Goal: Task Accomplishment & Management: Manage account settings

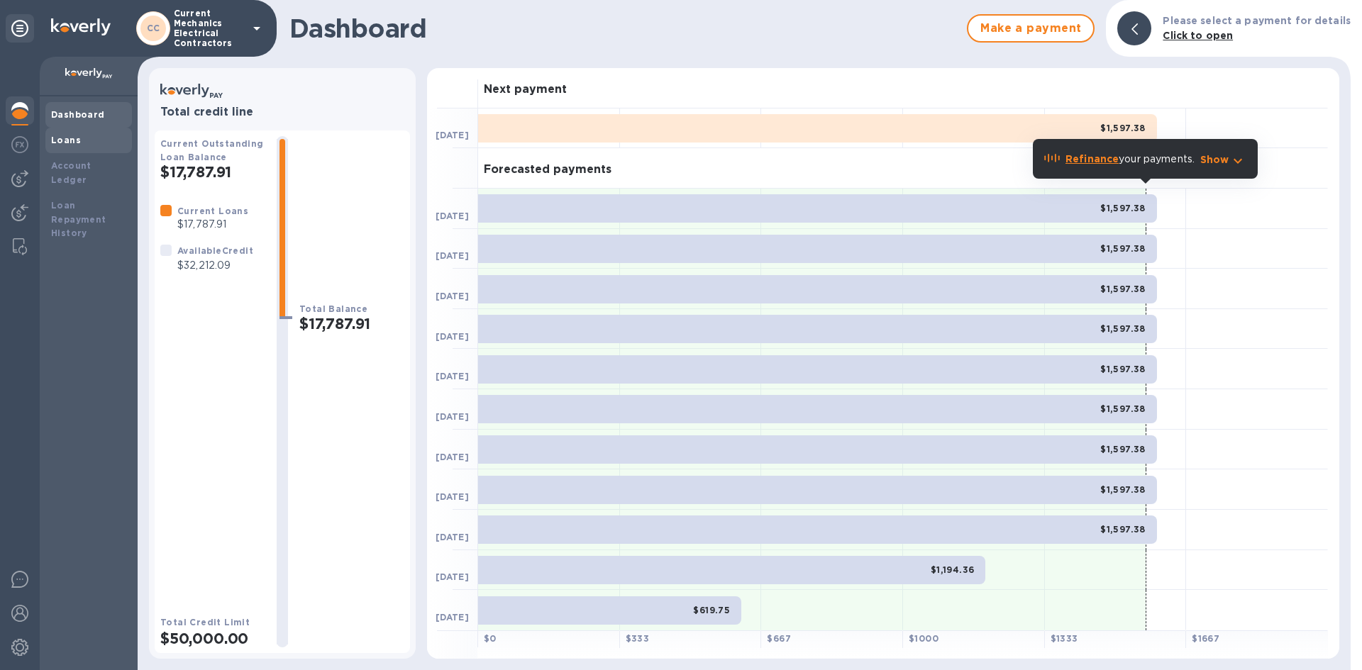
click at [67, 144] on b "Loans" at bounding box center [66, 140] width 30 height 11
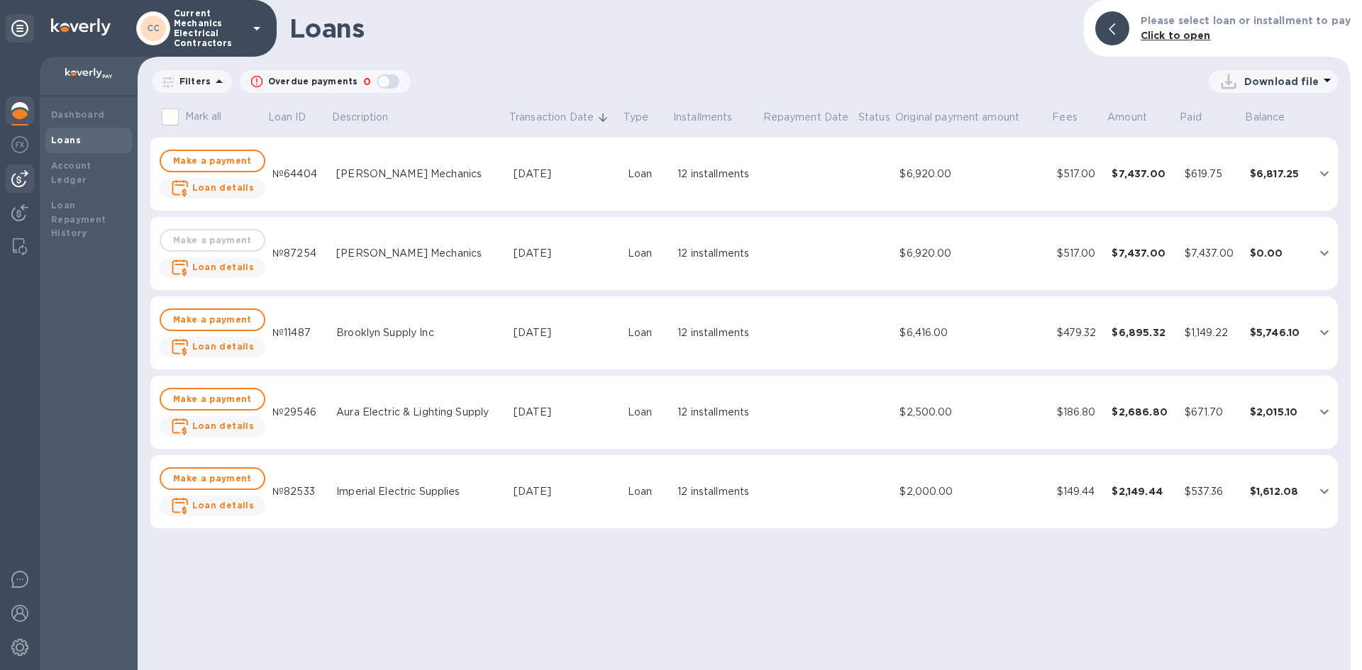
click at [18, 181] on img at bounding box center [19, 178] width 17 height 17
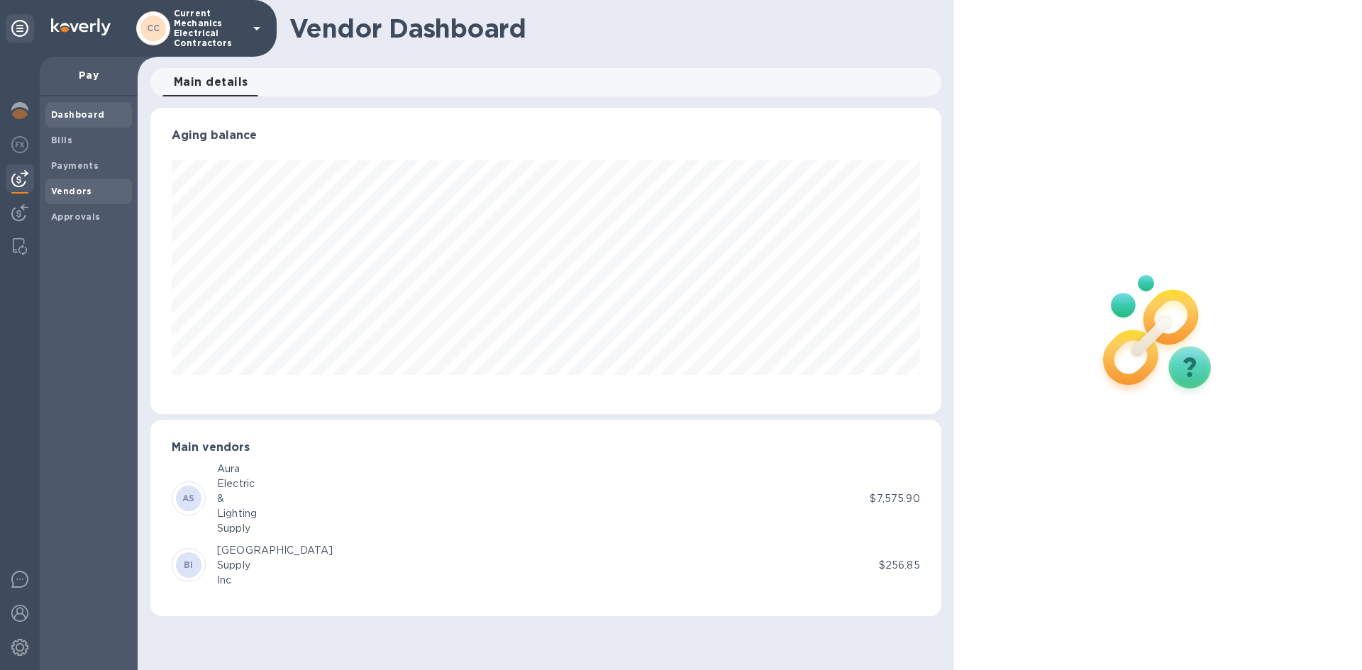
scroll to position [306, 790]
click at [84, 191] on b "Vendors" at bounding box center [71, 191] width 41 height 11
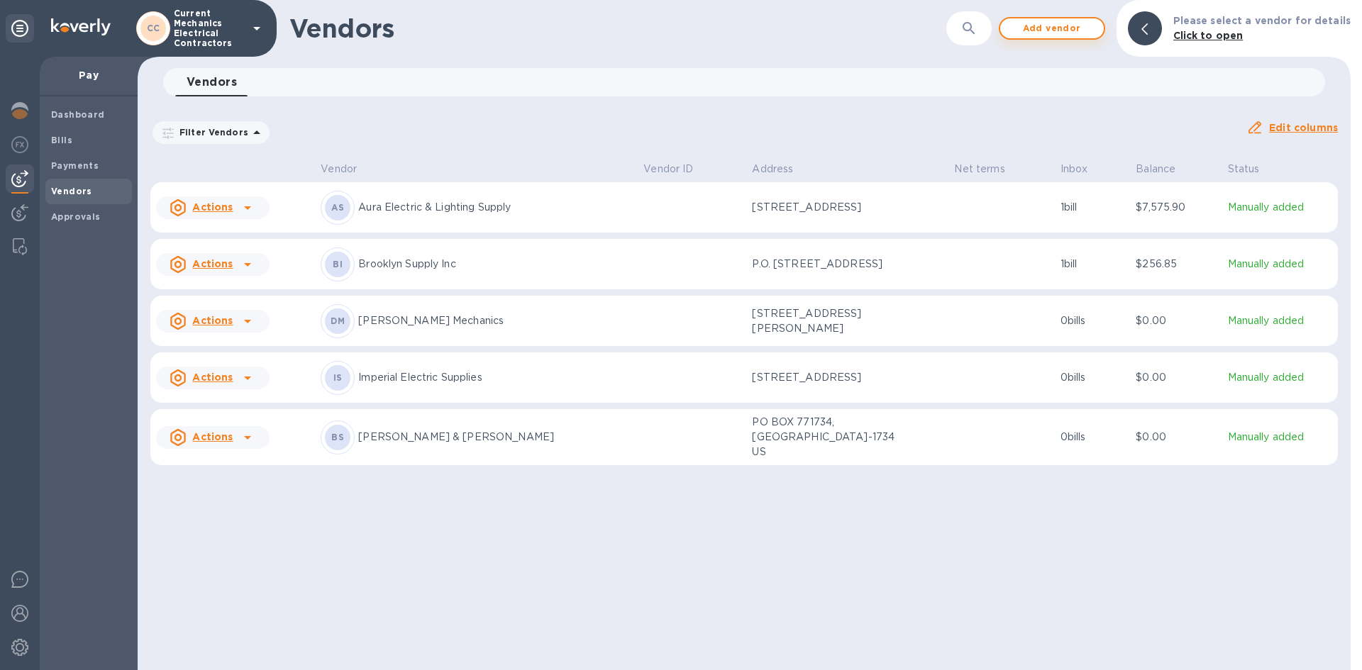
click at [1067, 31] on span "Add vendor" at bounding box center [1051, 28] width 81 height 17
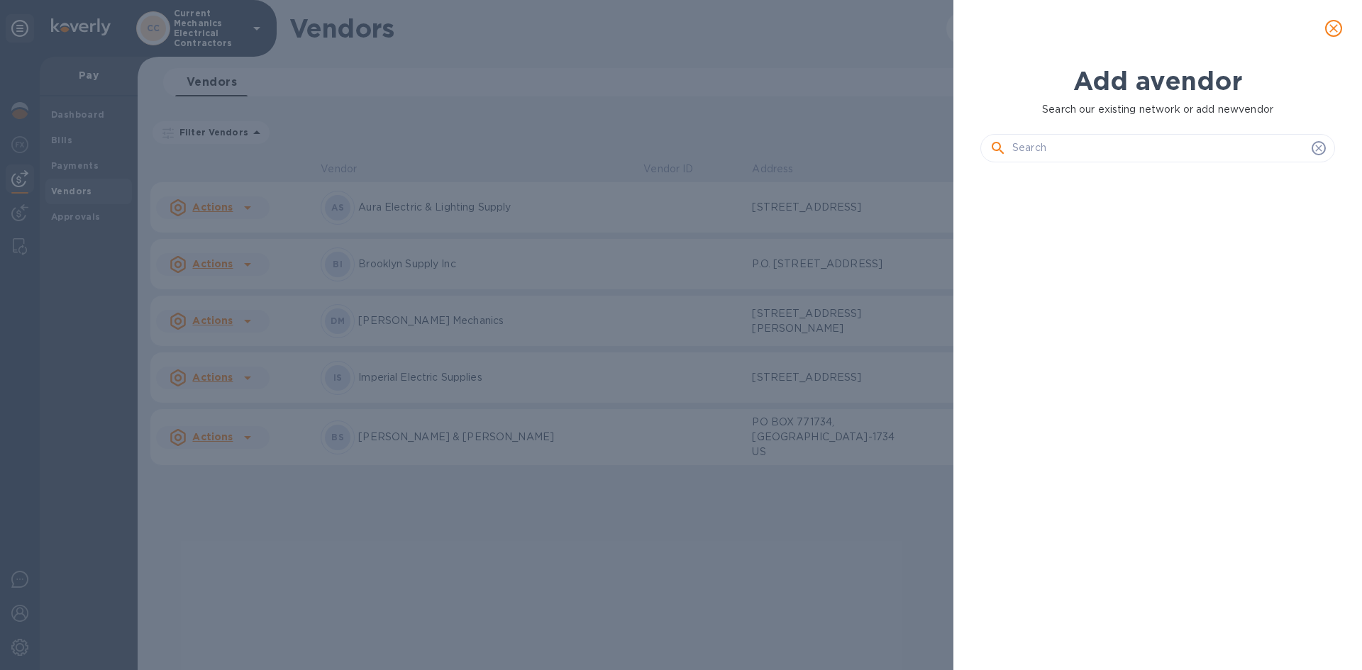
scroll to position [448, 360]
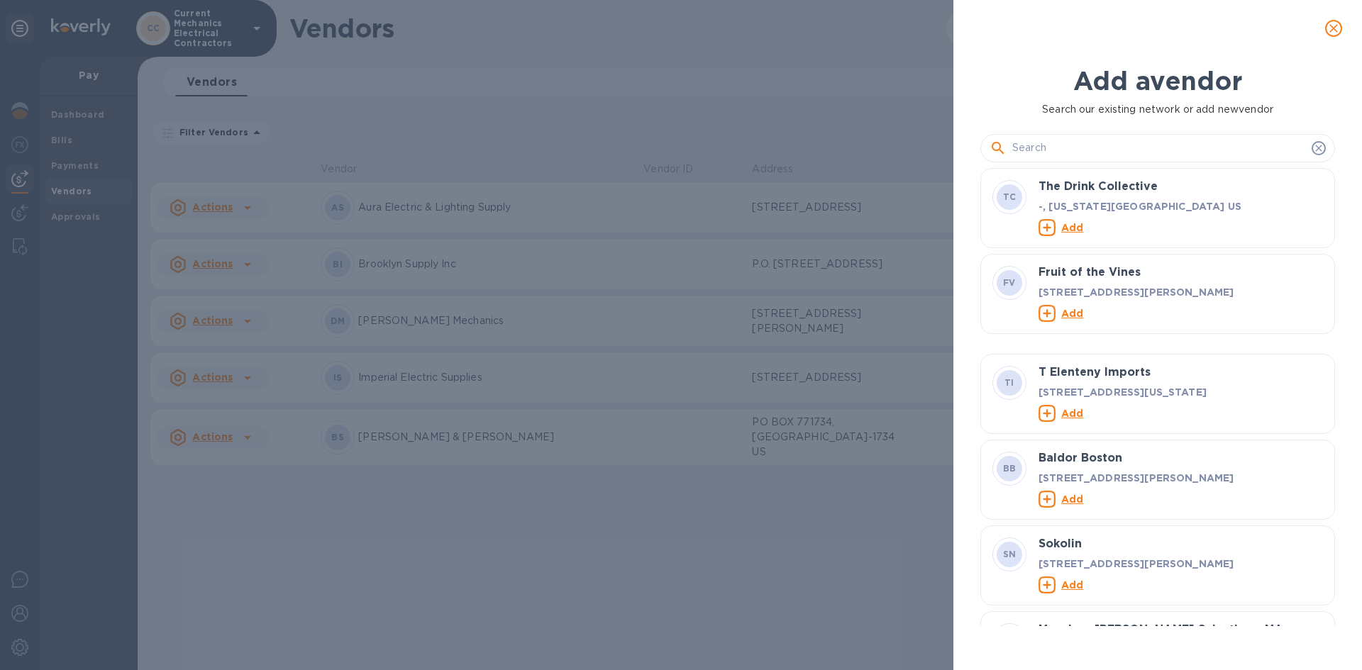
click at [1103, 153] on input "text" at bounding box center [1159, 148] width 294 height 21
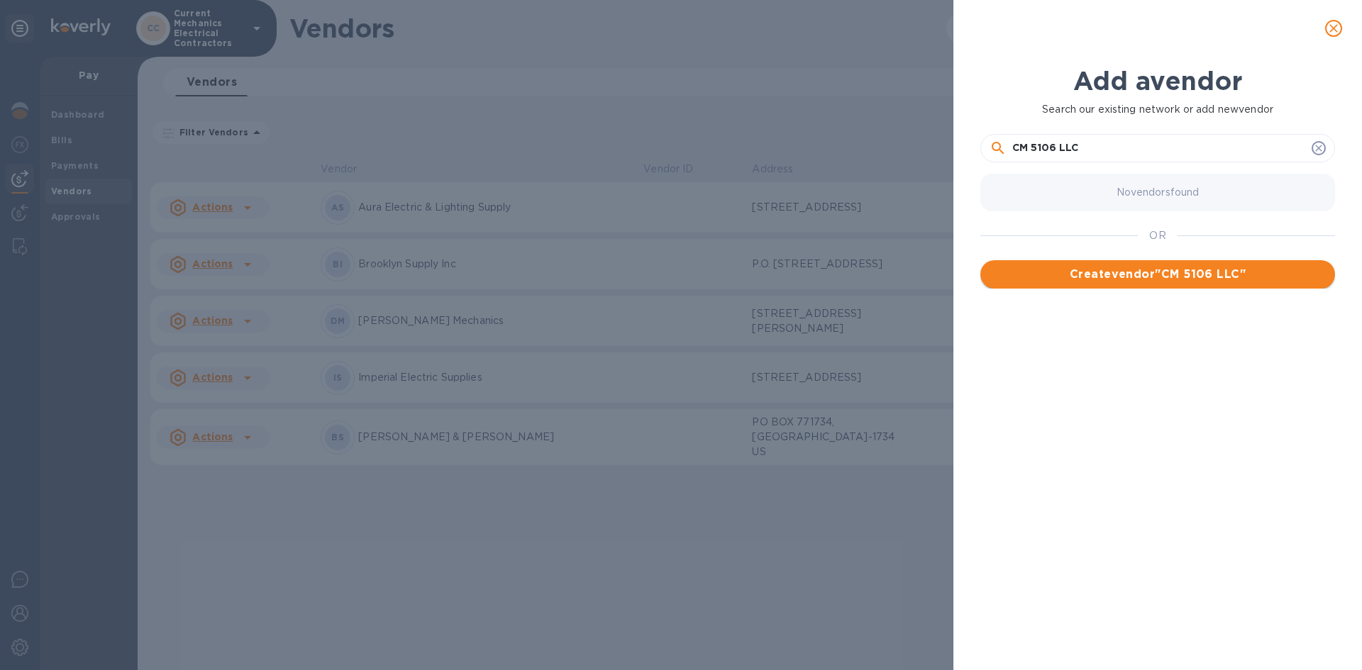
type input "CM 5106 LLC"
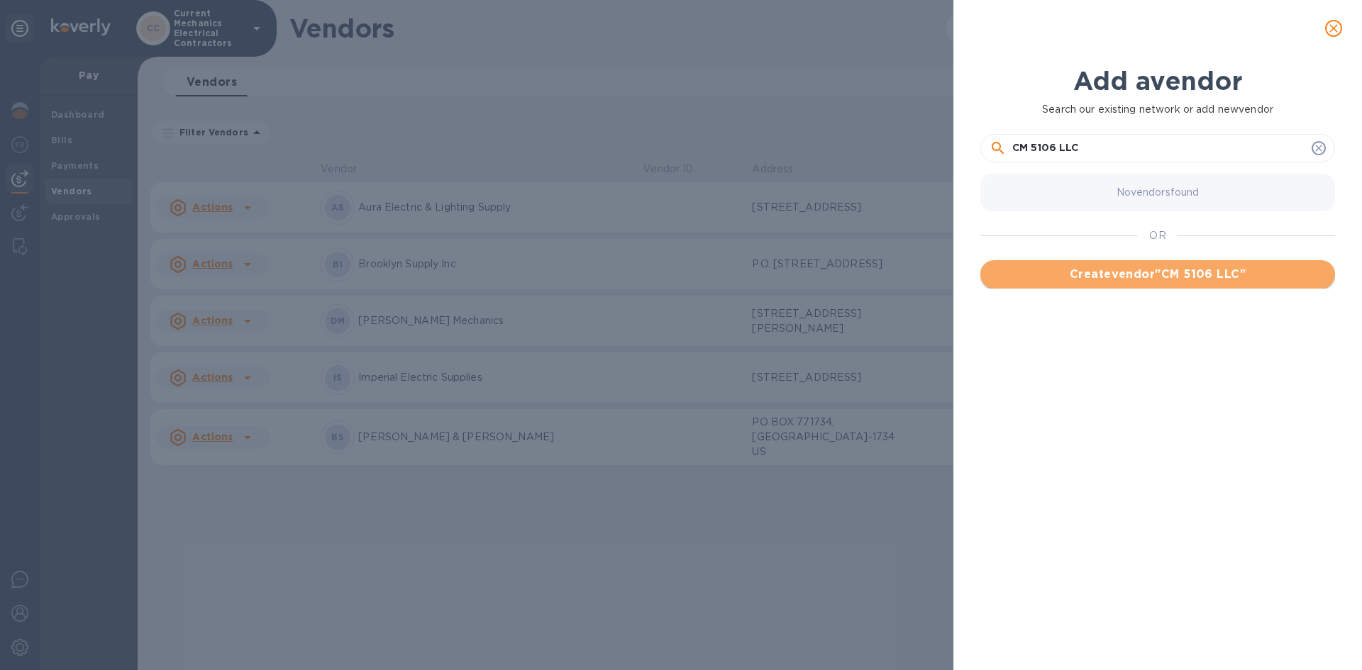
click at [1274, 267] on span "Create vendor " CM 5106 LLC "" at bounding box center [1157, 274] width 332 height 17
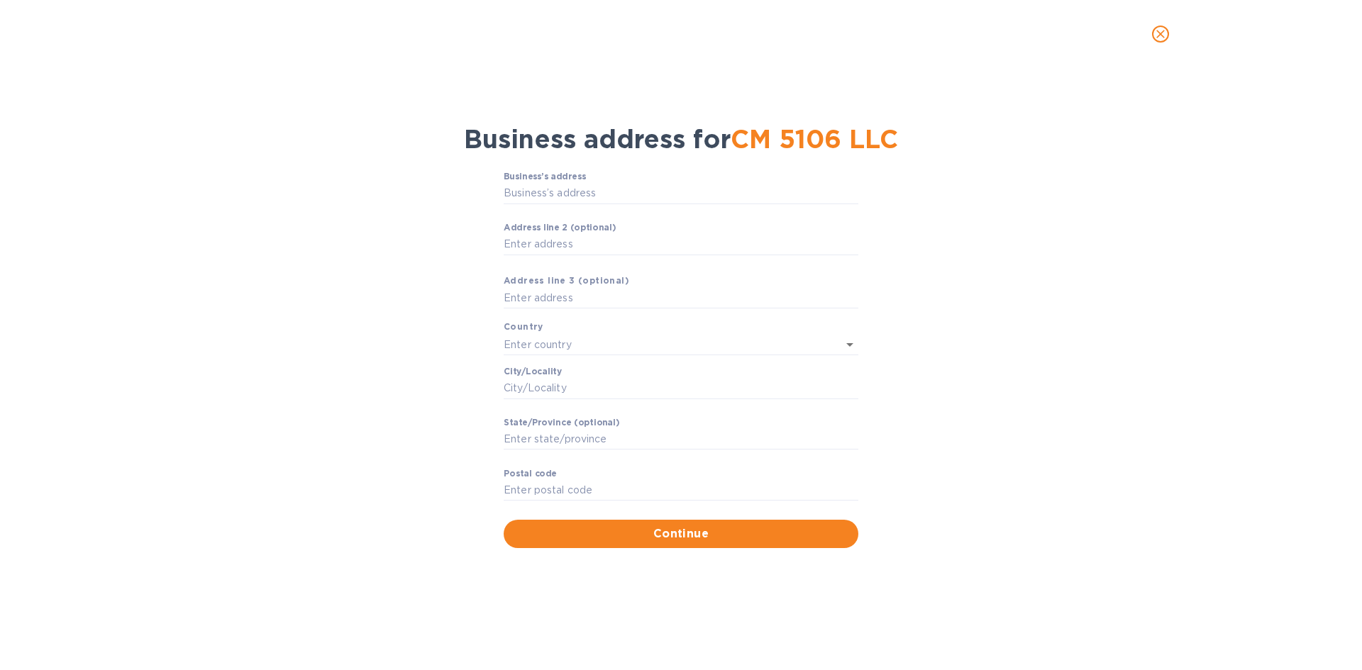
click at [689, 181] on div "Business’s аddress ​" at bounding box center [681, 197] width 355 height 51
click at [684, 189] on input "Business’s аddress" at bounding box center [681, 193] width 355 height 21
type input "[STREET_ADDRESS]"
type input "[GEOGRAPHIC_DATA]"
type input "NY"
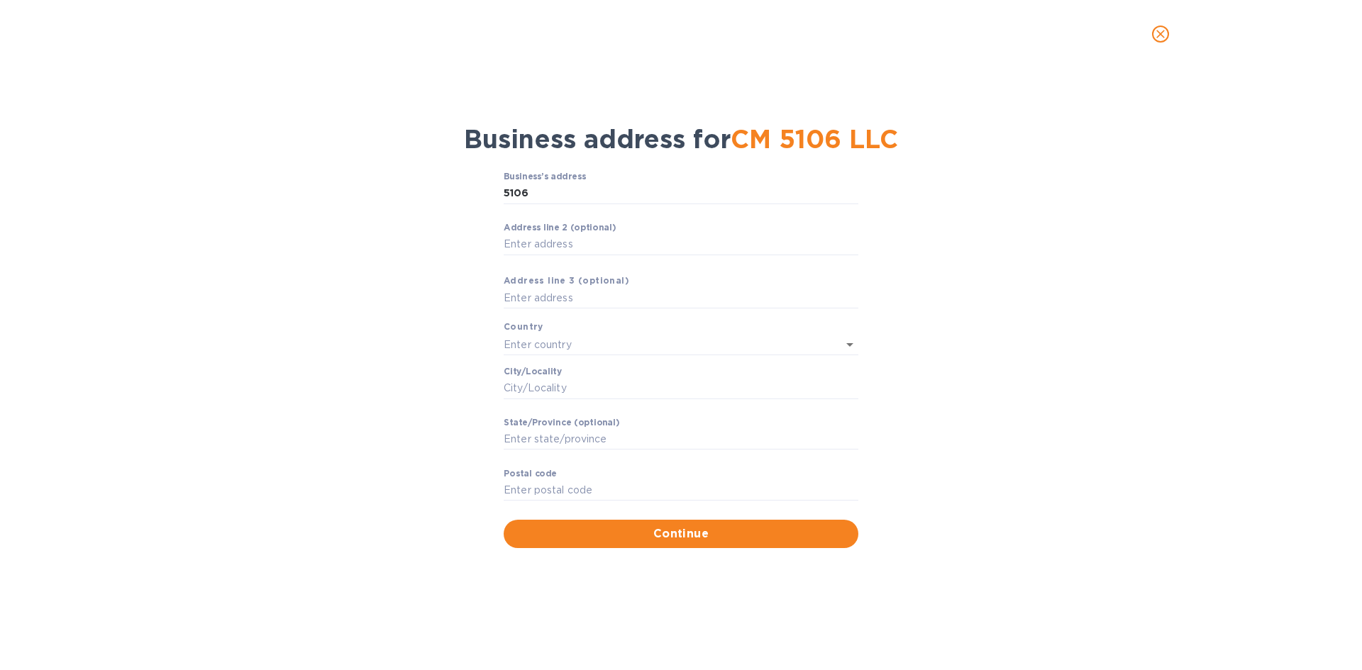
type input "11203"
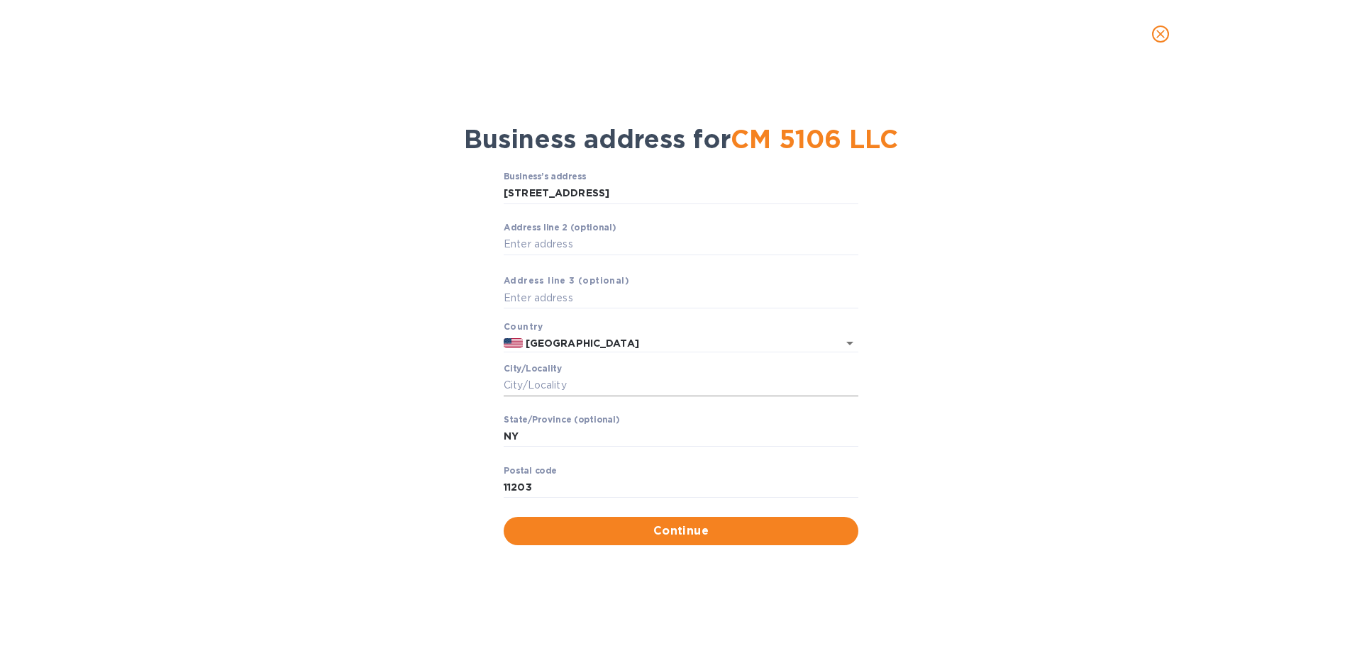
click at [689, 375] on input "Сity/Locаlity" at bounding box center [681, 385] width 355 height 21
type input "[GEOGRAPHIC_DATA]"
click at [662, 489] on input "11210" at bounding box center [681, 487] width 355 height 21
type input "11203"
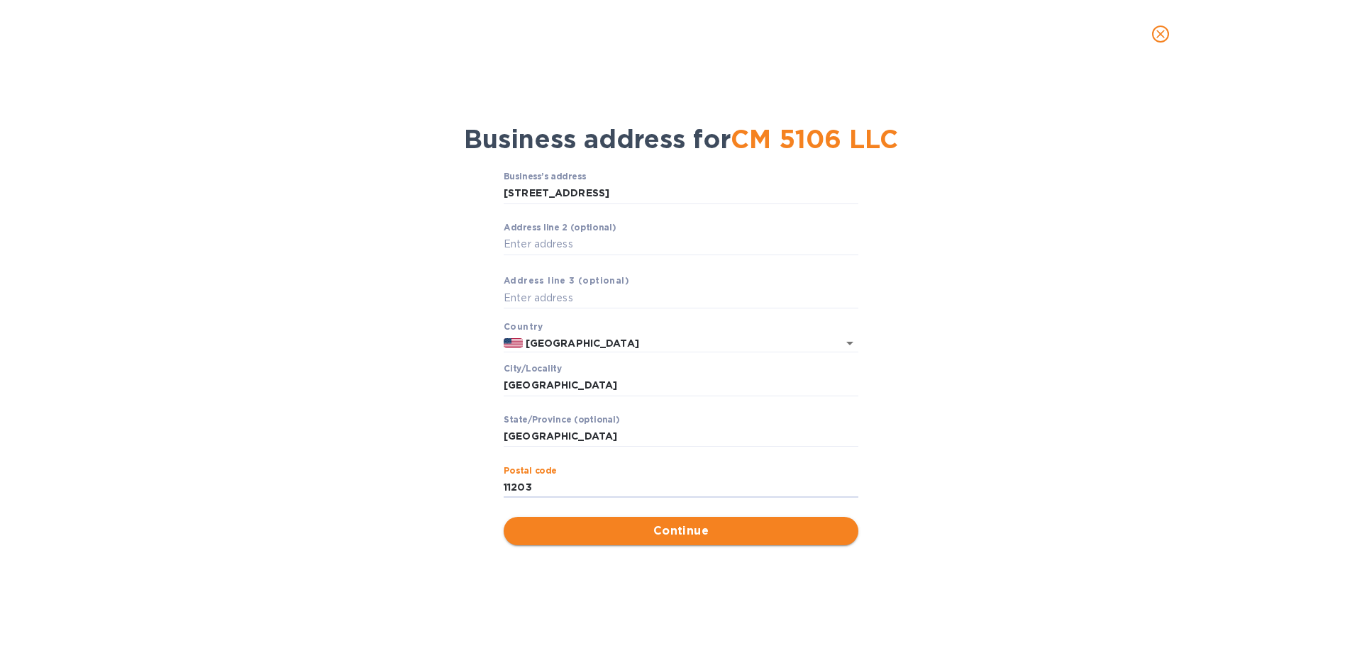
click at [676, 533] on span "Continue" at bounding box center [681, 531] width 332 height 17
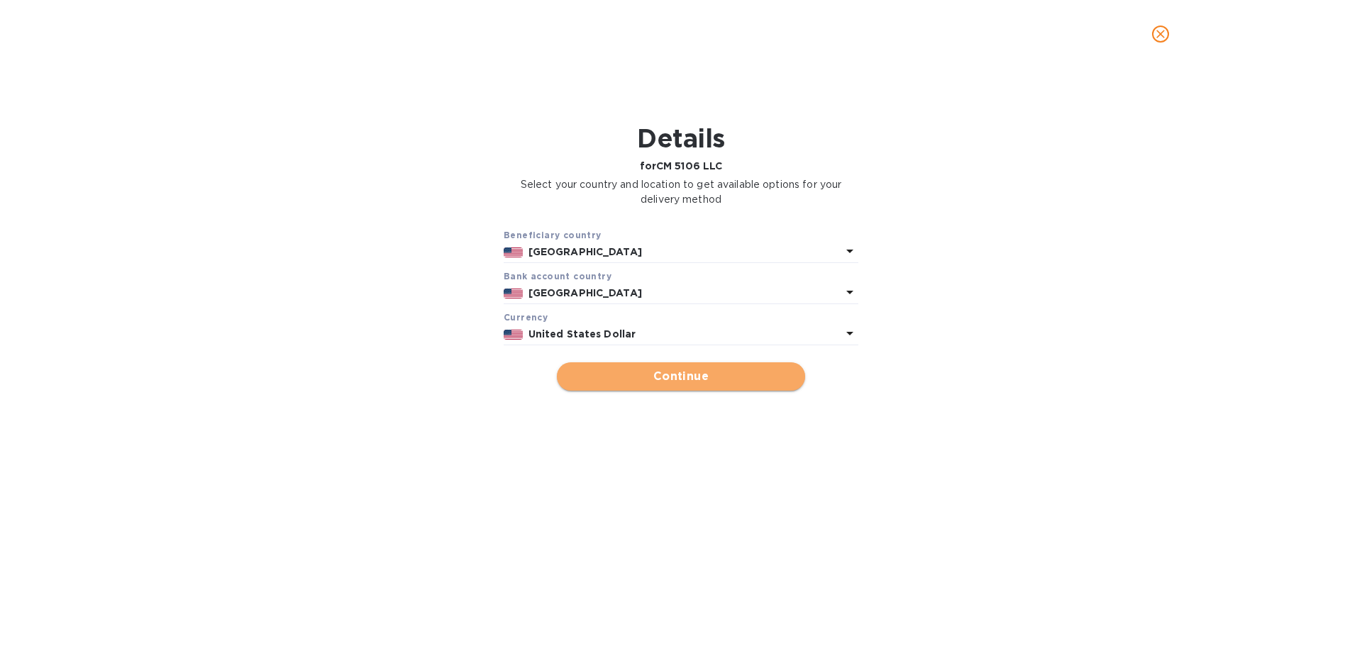
click at [742, 382] on span "Continue" at bounding box center [681, 376] width 226 height 17
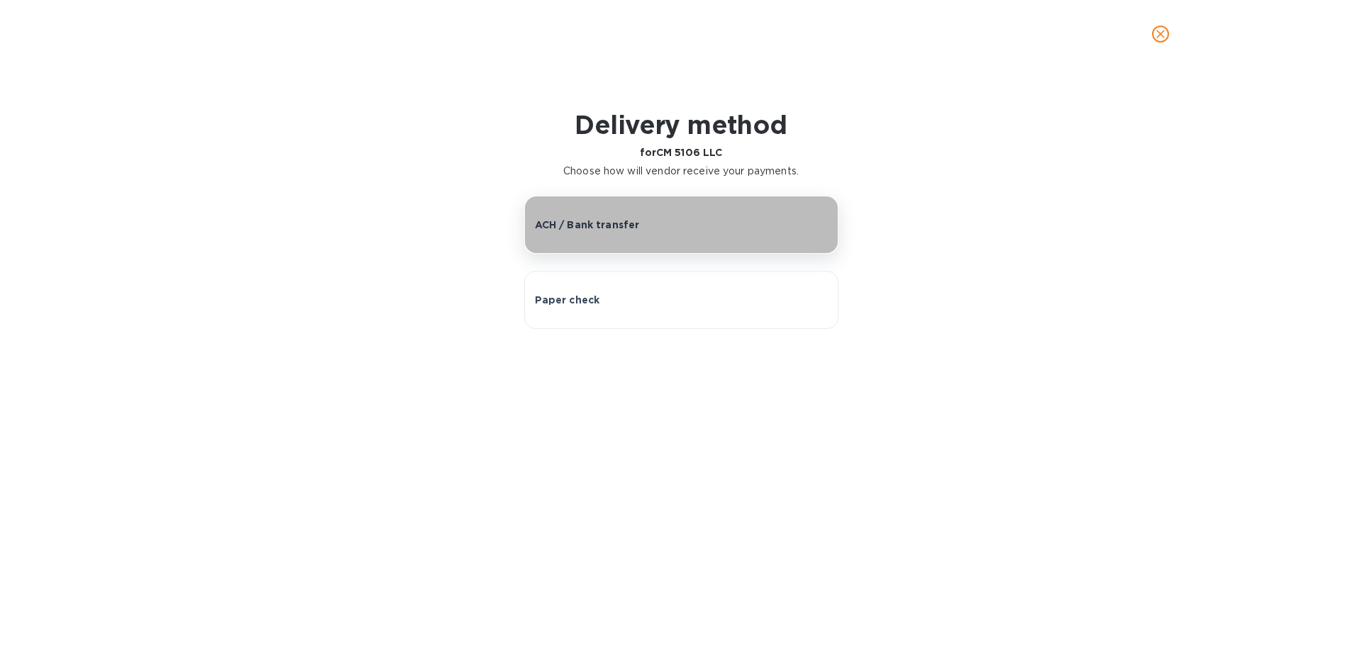
click at [724, 224] on div "ACH / Bank transfer" at bounding box center [681, 225] width 293 height 14
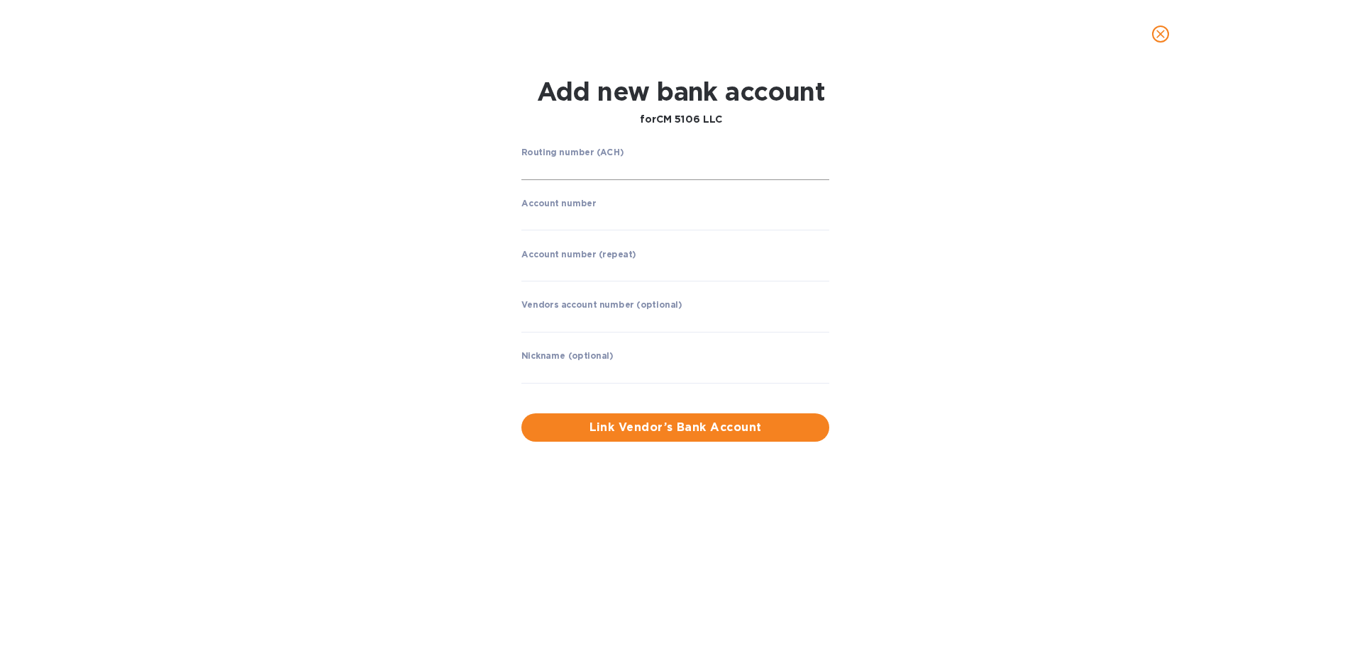
click at [733, 165] on input "string" at bounding box center [675, 169] width 308 height 21
type input "021000021"
click at [691, 266] on input "string" at bounding box center [675, 270] width 308 height 21
click at [686, 223] on input "string" at bounding box center [675, 219] width 308 height 21
type input "662805883"
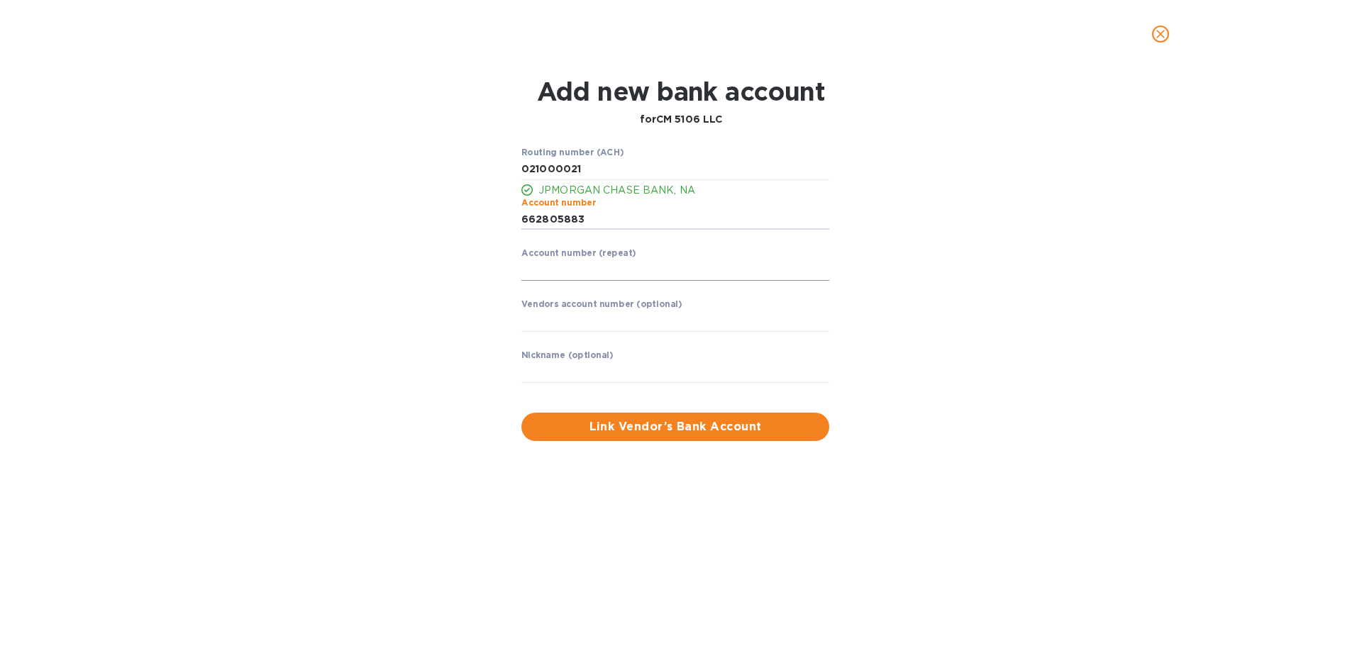
click at [662, 274] on input "string" at bounding box center [675, 270] width 308 height 21
type input "662805883"
click at [789, 434] on span "Link Vendor’s Bank Account" at bounding box center [675, 426] width 285 height 17
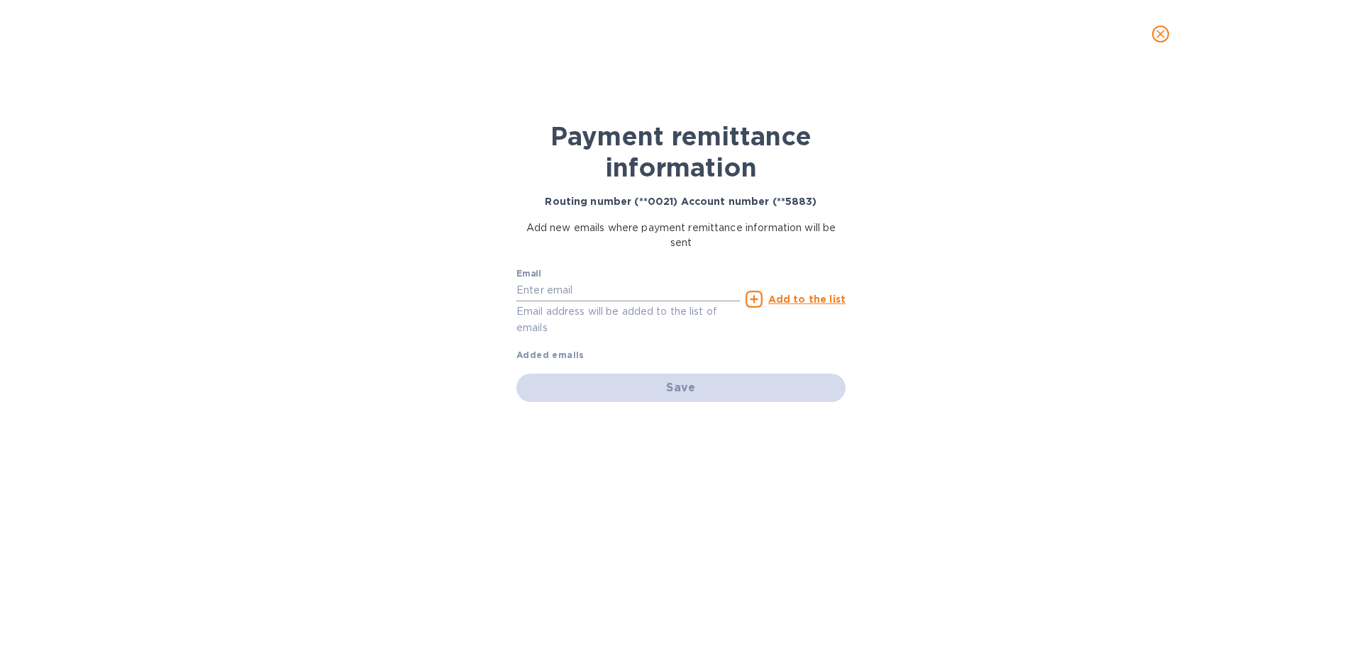
click at [631, 294] on input "text" at bounding box center [627, 290] width 223 height 21
click at [653, 289] on input "c" at bounding box center [627, 290] width 223 height 21
click at [652, 288] on input "c" at bounding box center [627, 290] width 223 height 21
paste input "[EMAIL_ADDRESS][DOMAIN_NAME]"
type input "[EMAIL_ADDRESS][DOMAIN_NAME]"
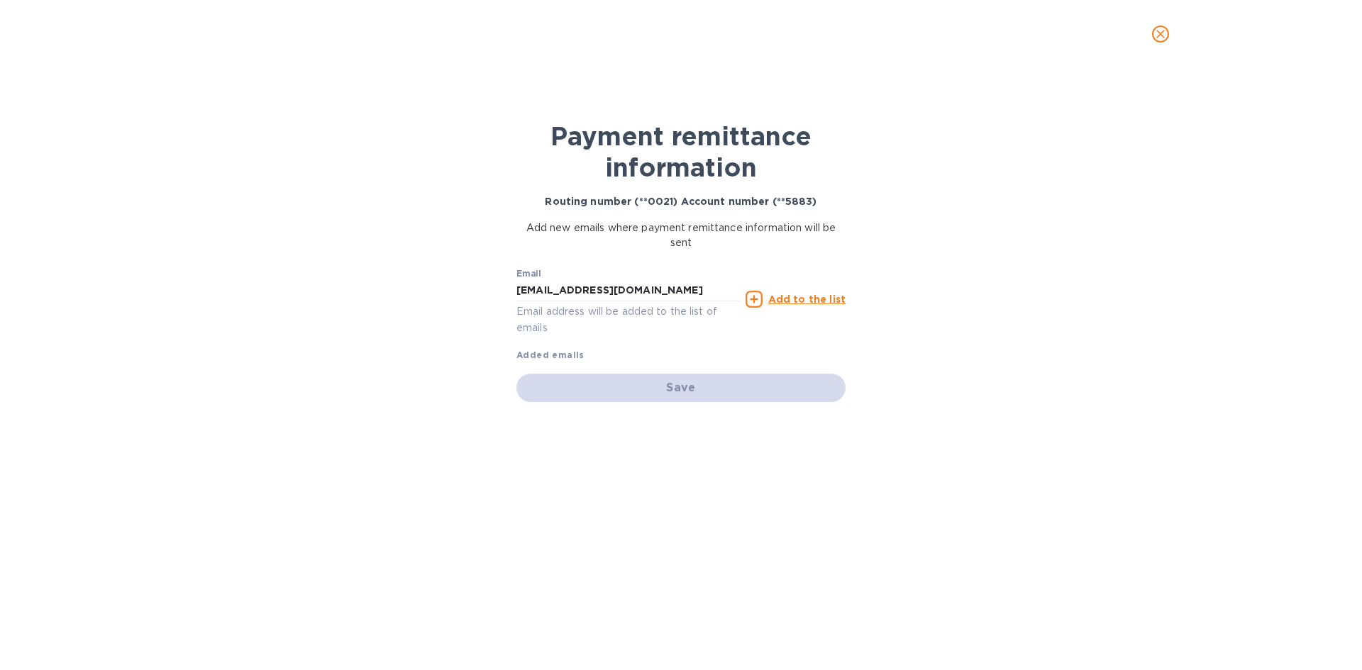
click at [808, 299] on u "Add to the list" at bounding box center [806, 299] width 77 height 11
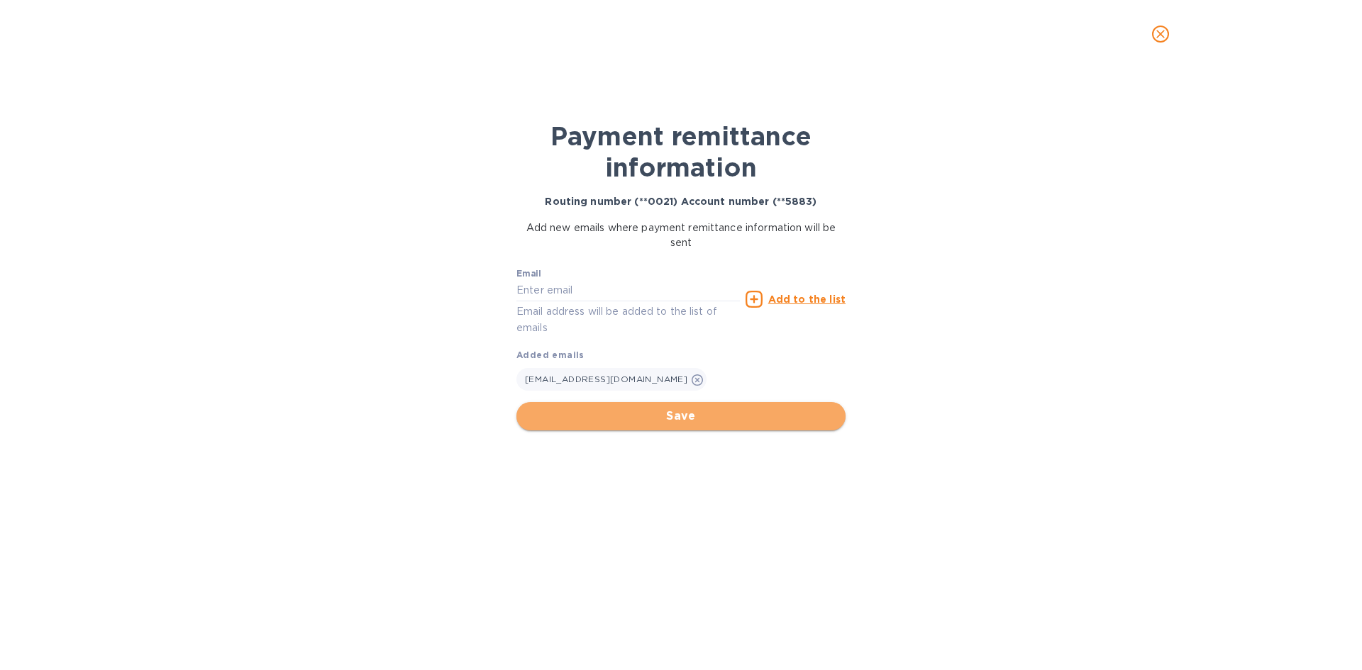
click at [738, 418] on span "Save" at bounding box center [681, 416] width 306 height 17
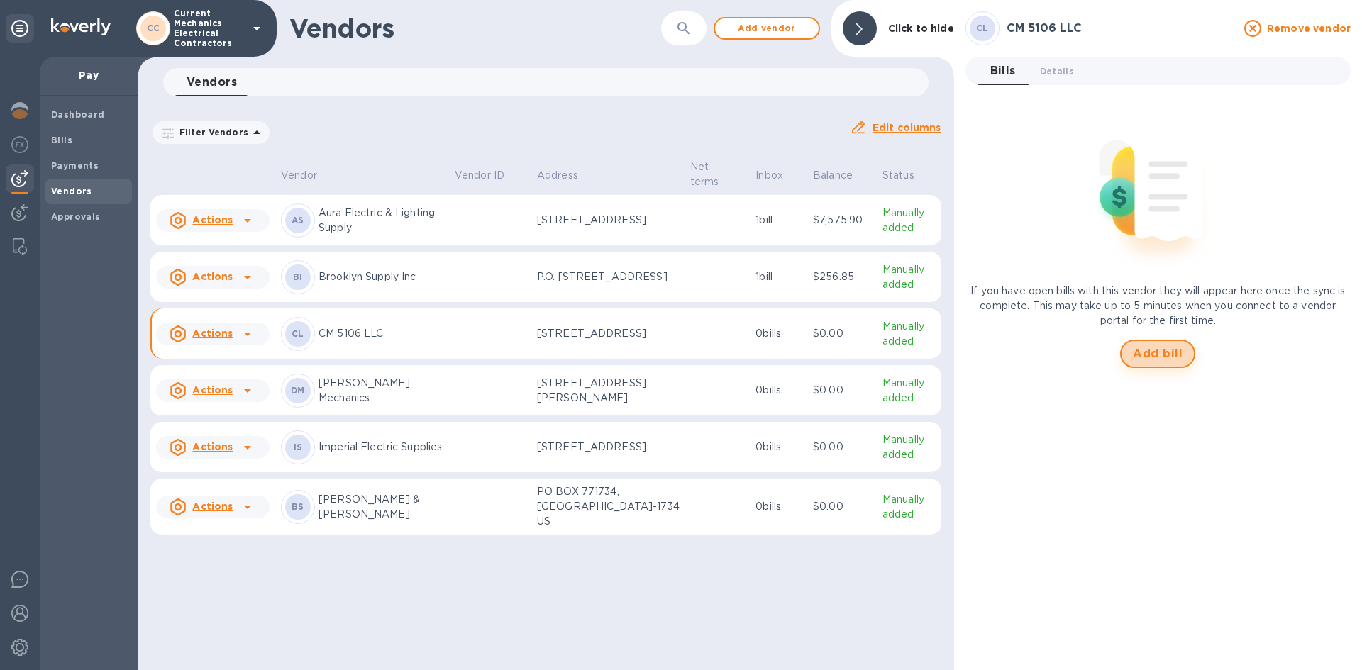
click at [1167, 355] on span "Add bill" at bounding box center [1158, 353] width 50 height 17
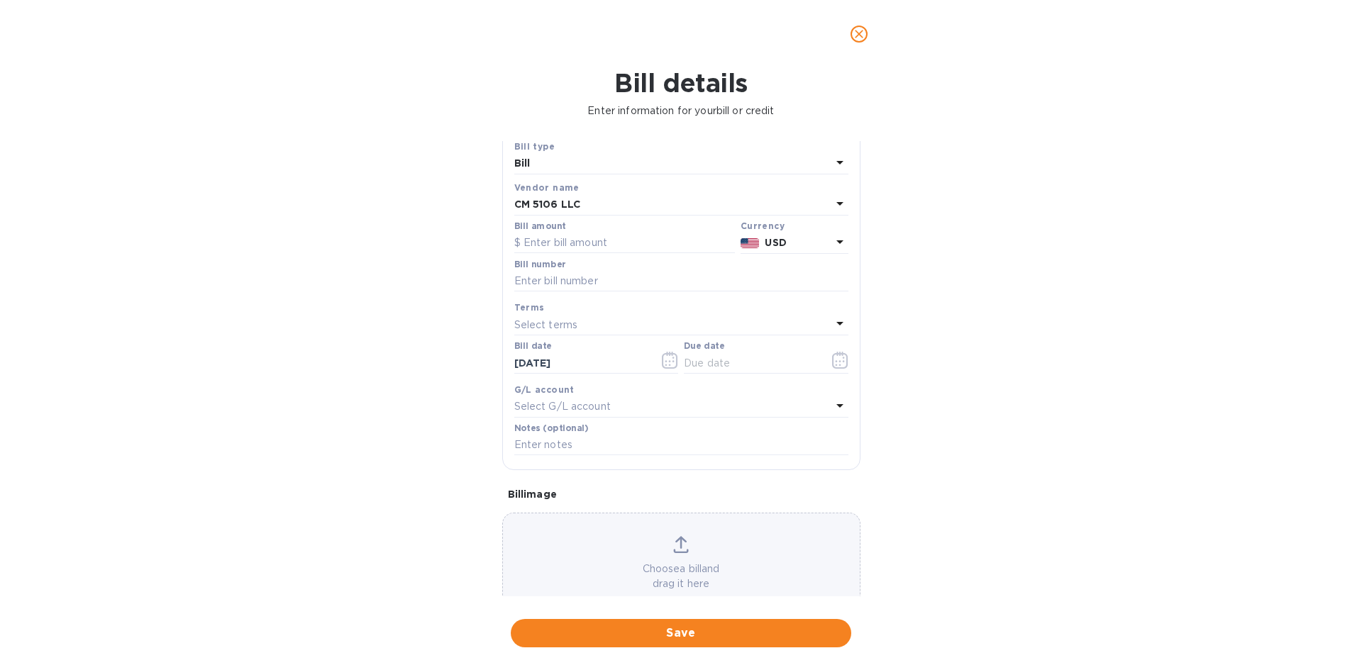
scroll to position [76, 0]
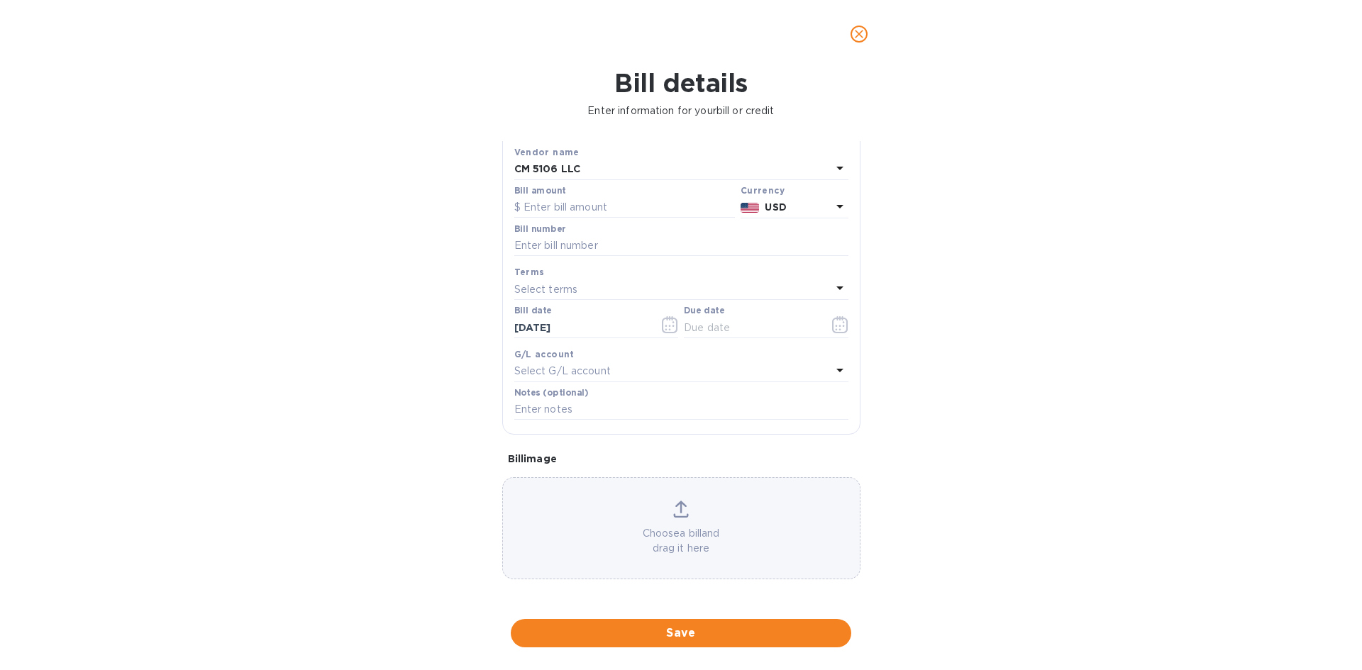
click at [678, 506] on icon at bounding box center [680, 507] width 11 height 13
click at [621, 206] on input "text" at bounding box center [624, 207] width 221 height 21
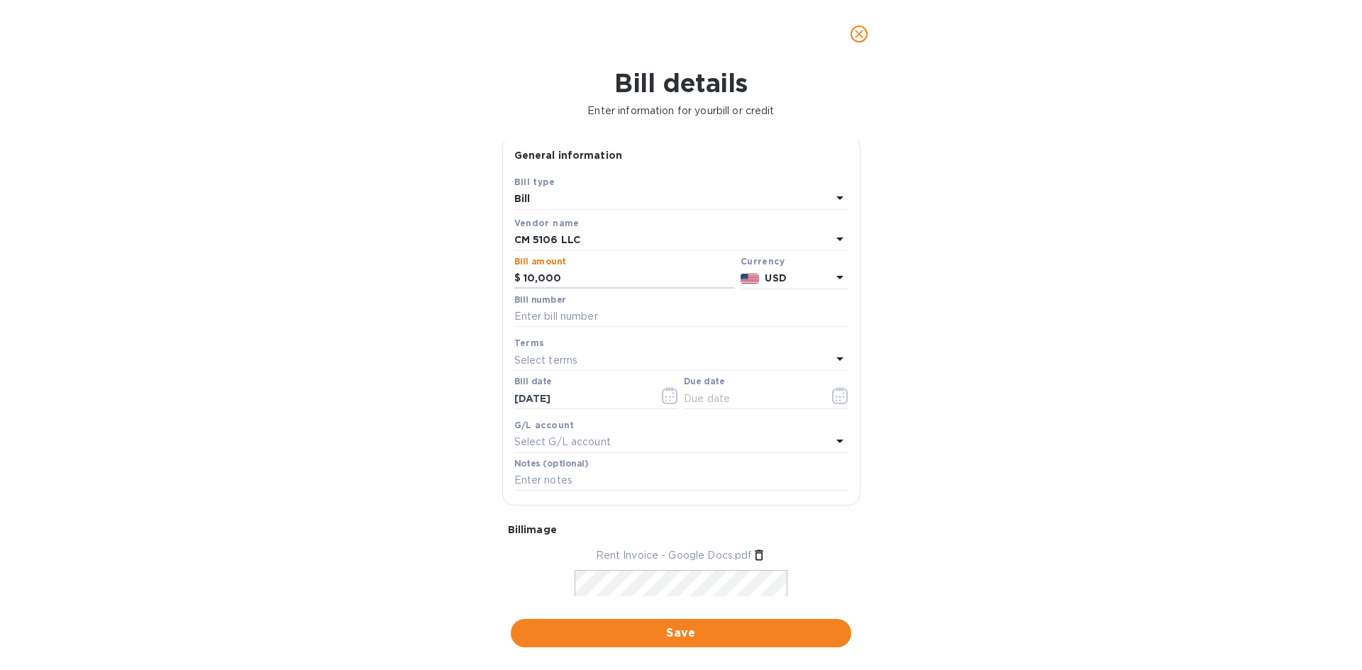
scroll to position [0, 0]
type input "10,000"
click at [657, 309] on div "Bill number" at bounding box center [681, 316] width 334 height 33
click at [649, 330] on input "text" at bounding box center [681, 321] width 334 height 21
type input "0135"
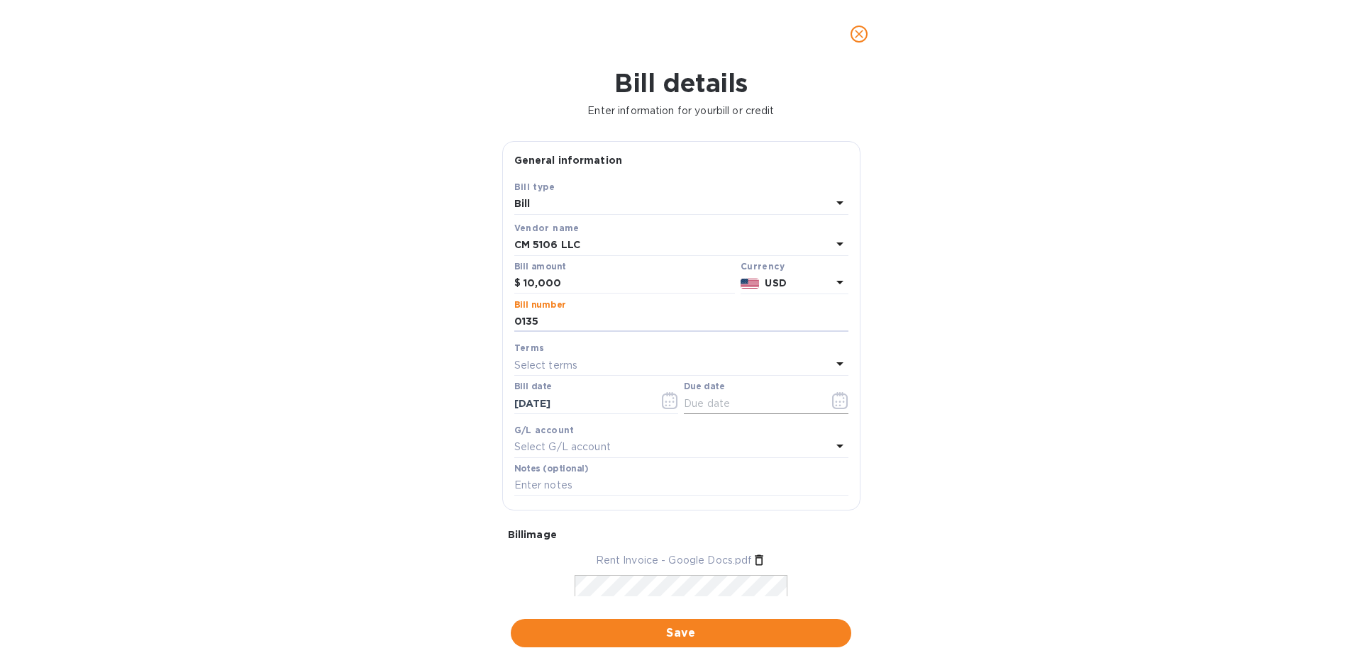
click at [834, 404] on icon "button" at bounding box center [840, 400] width 16 height 17
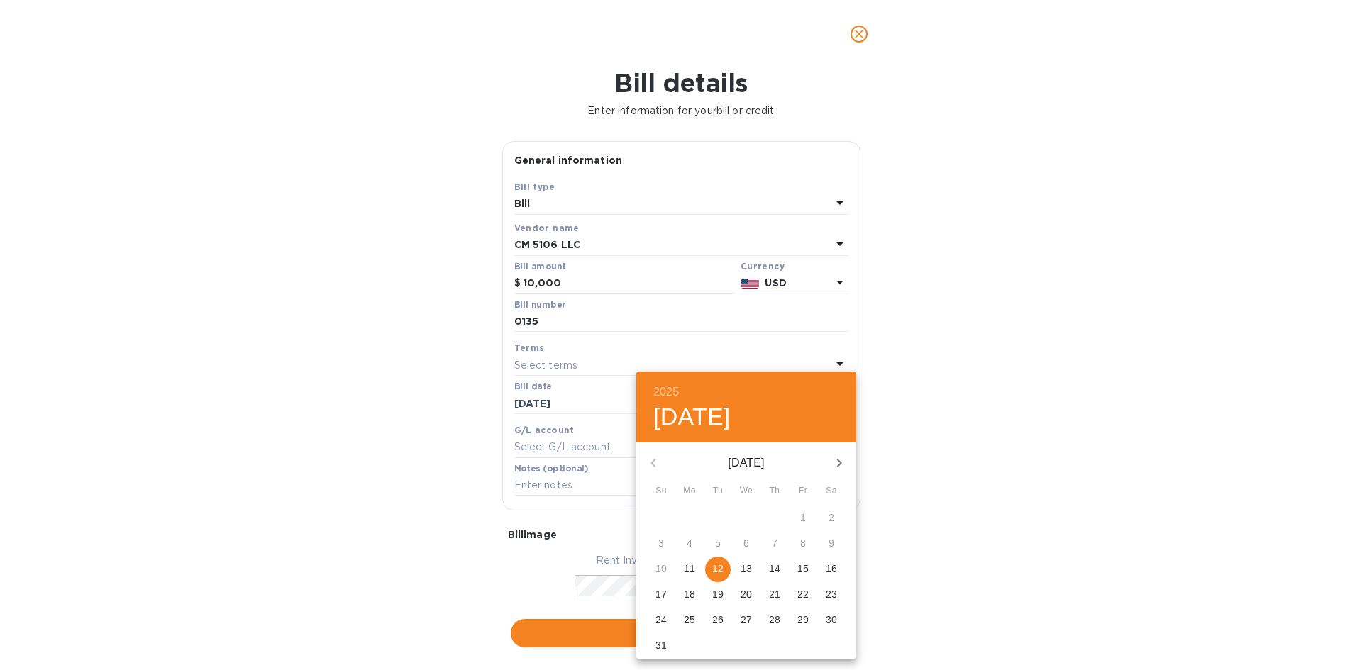
click at [713, 569] on p "12" at bounding box center [717, 569] width 11 height 14
type input "[DATE]"
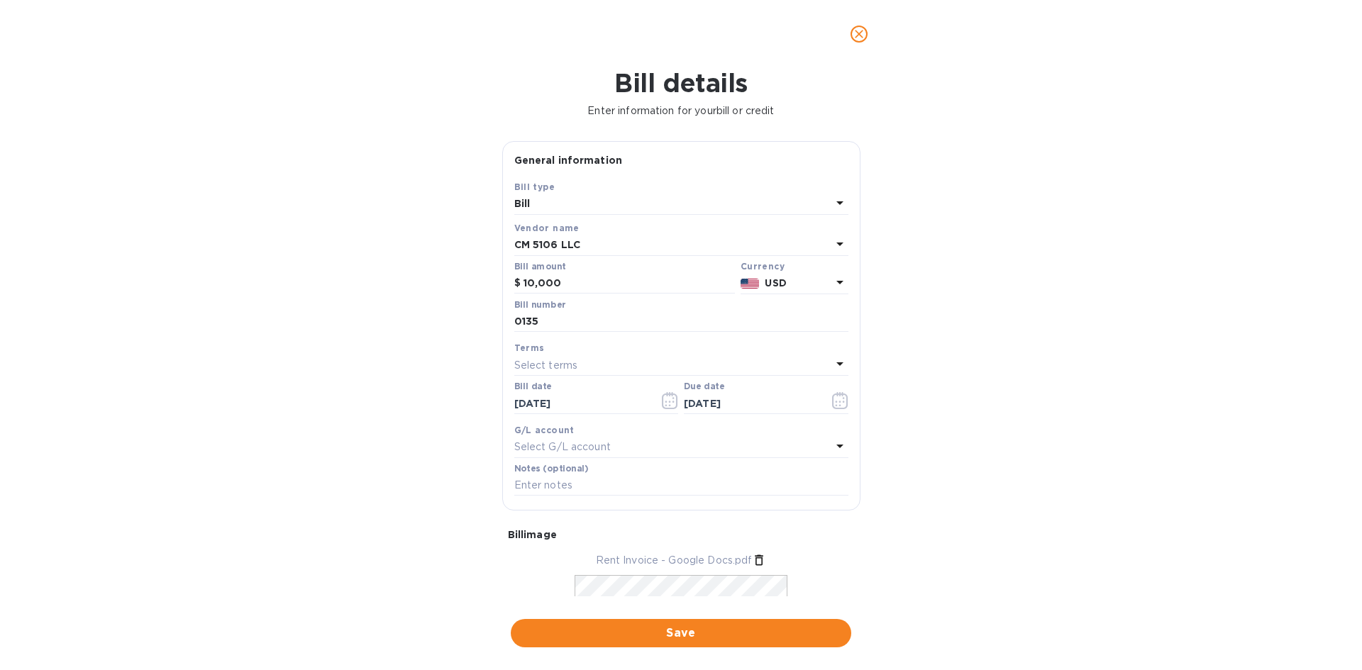
click at [718, 195] on div "Bill" at bounding box center [672, 204] width 317 height 20
click at [718, 195] on div "Bill type Bill Credit" at bounding box center [681, 247] width 334 height 106
click at [756, 238] on p "Bill" at bounding box center [676, 237] width 300 height 15
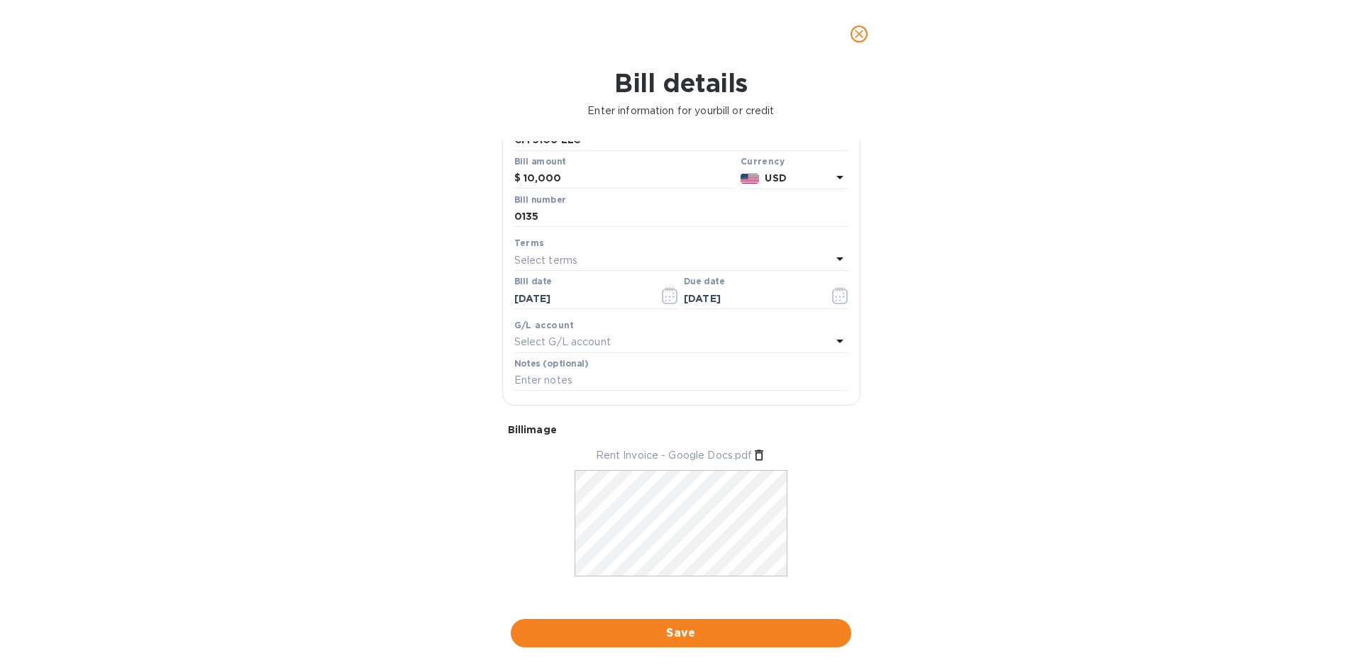
scroll to position [119, 0]
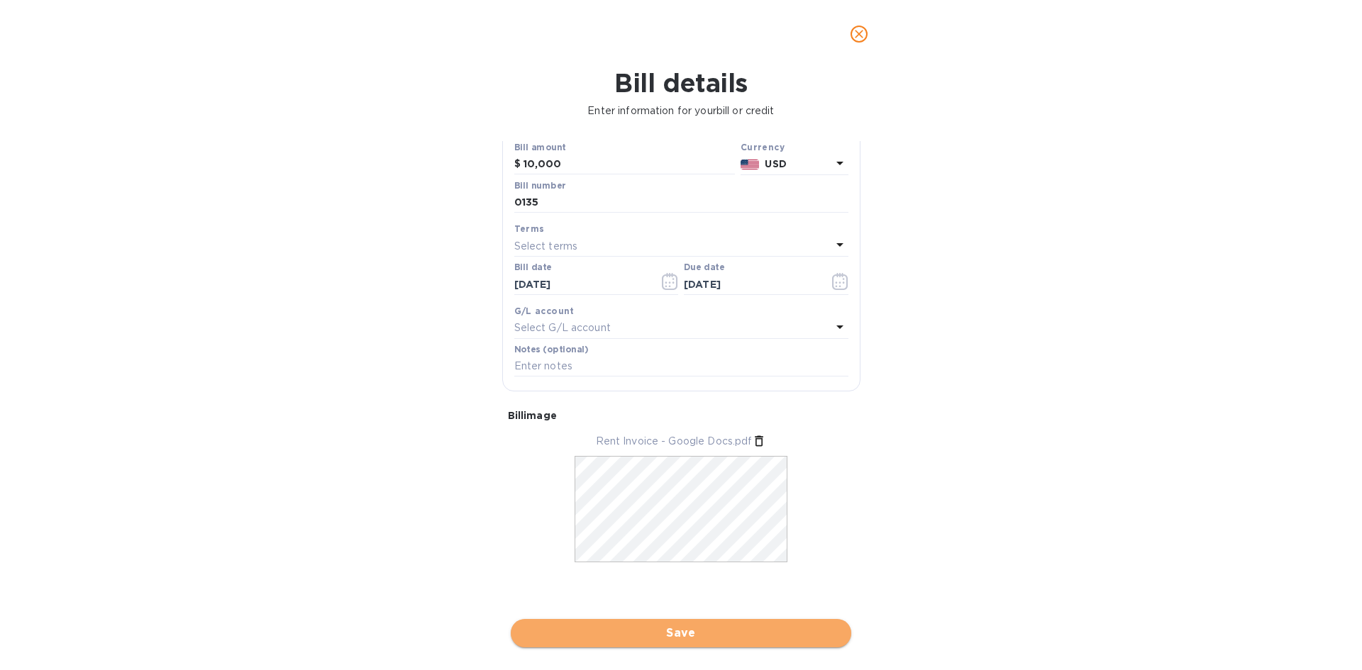
click at [732, 631] on span "Save" at bounding box center [681, 633] width 318 height 17
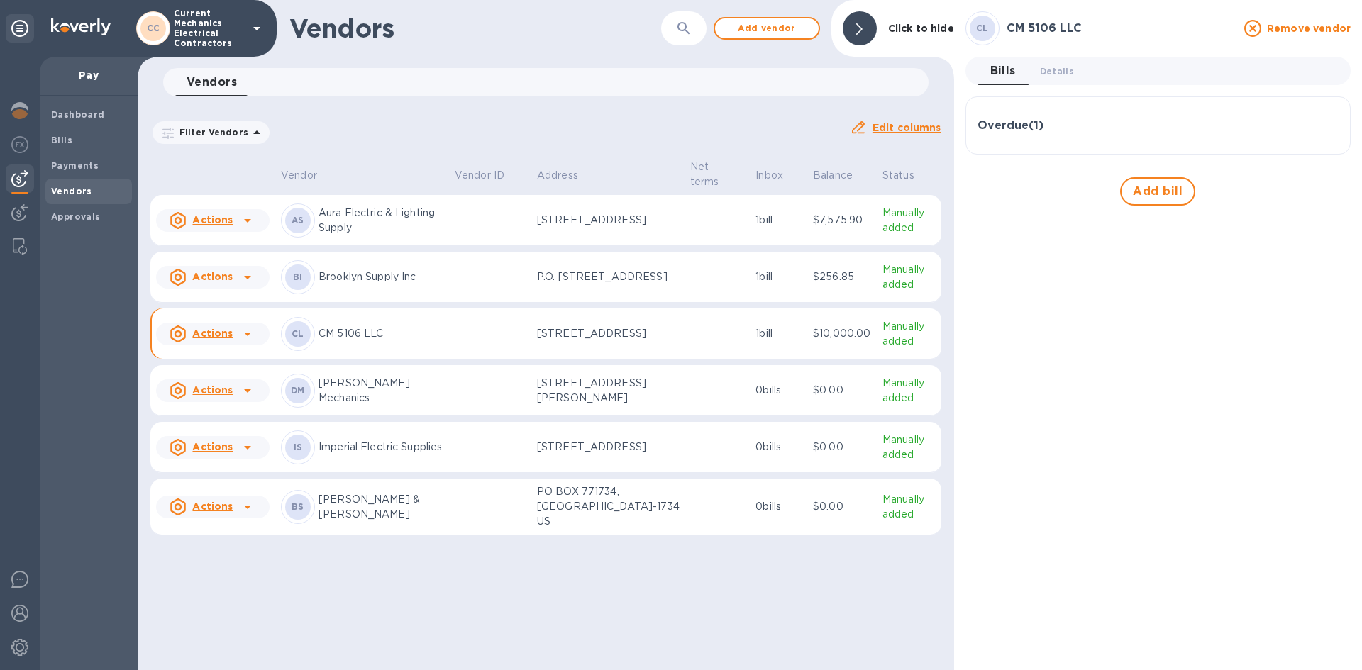
click at [1096, 126] on div "Overdue ( 1 )" at bounding box center [1157, 125] width 361 height 13
click at [242, 338] on icon at bounding box center [247, 334] width 17 height 17
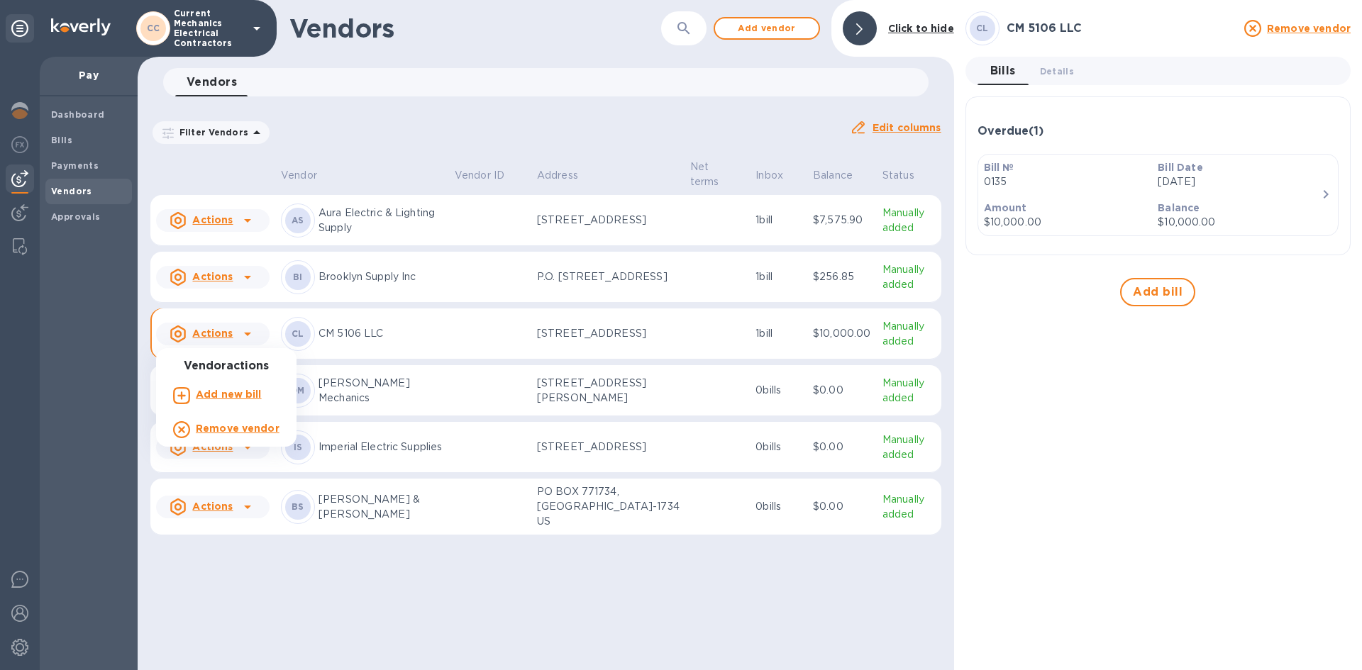
click at [457, 355] on div at bounding box center [681, 335] width 1362 height 670
click at [455, 339] on td at bounding box center [490, 333] width 82 height 51
click at [368, 336] on p "CM 5106 LLC" at bounding box center [380, 333] width 125 height 15
click at [1118, 217] on p "$10,000.00" at bounding box center [1065, 222] width 163 height 15
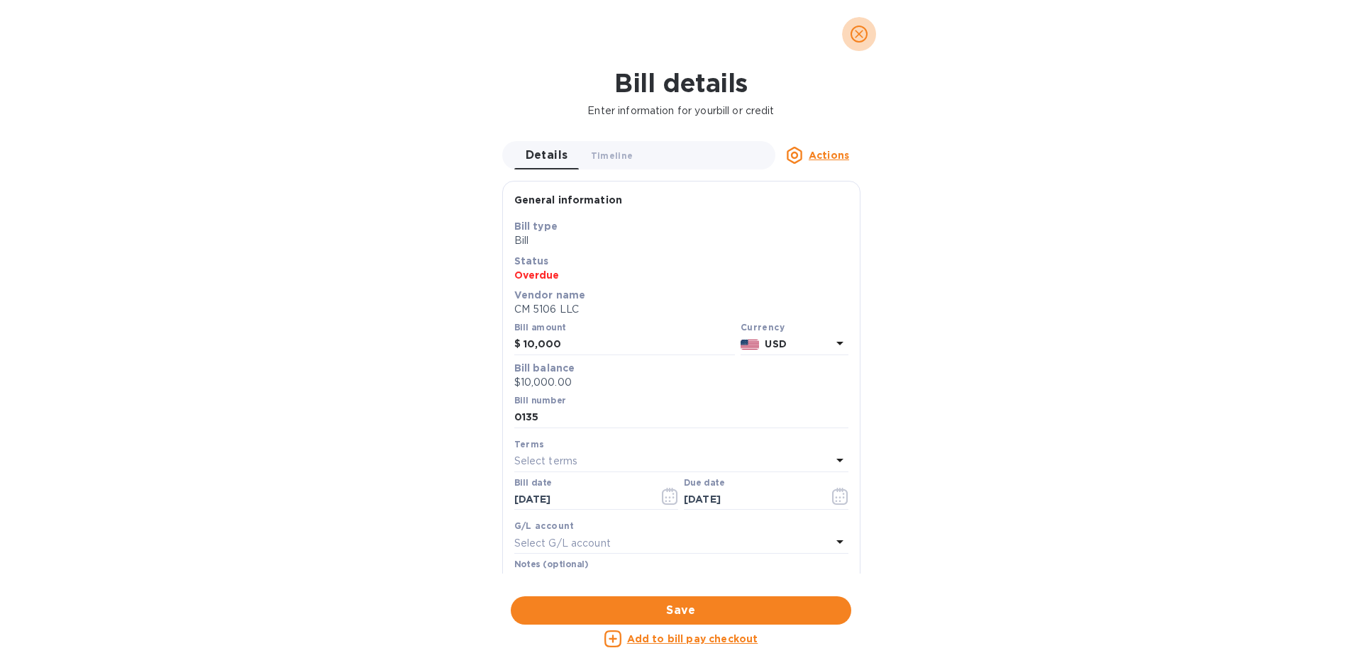
click at [858, 27] on icon "close" at bounding box center [859, 34] width 14 height 14
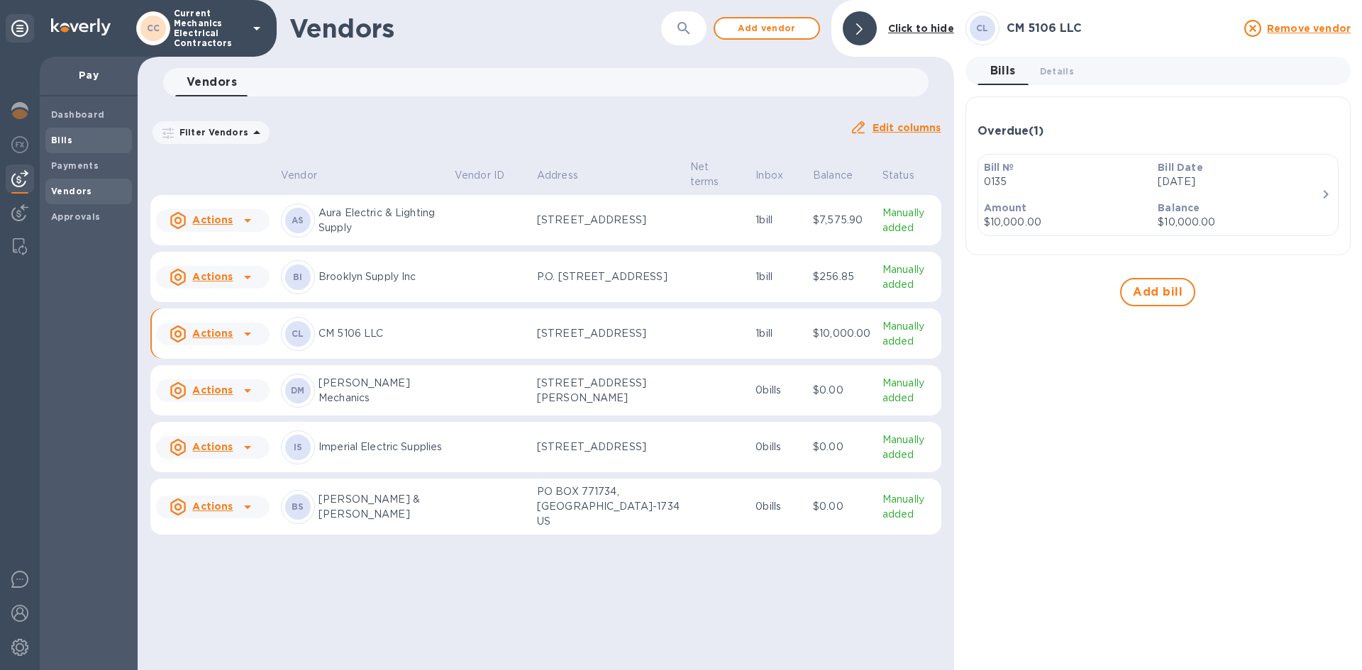
click at [77, 138] on span "Bills" at bounding box center [88, 140] width 75 height 14
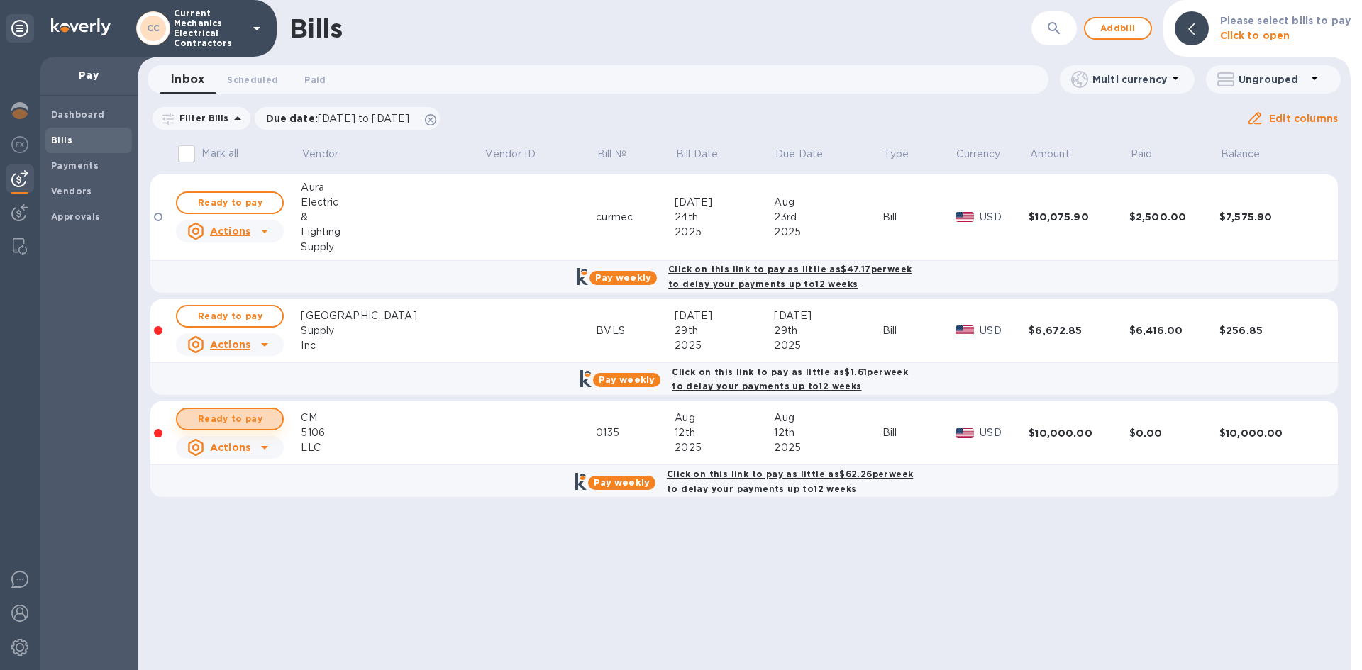
click at [261, 418] on span "Ready to pay" at bounding box center [230, 419] width 82 height 17
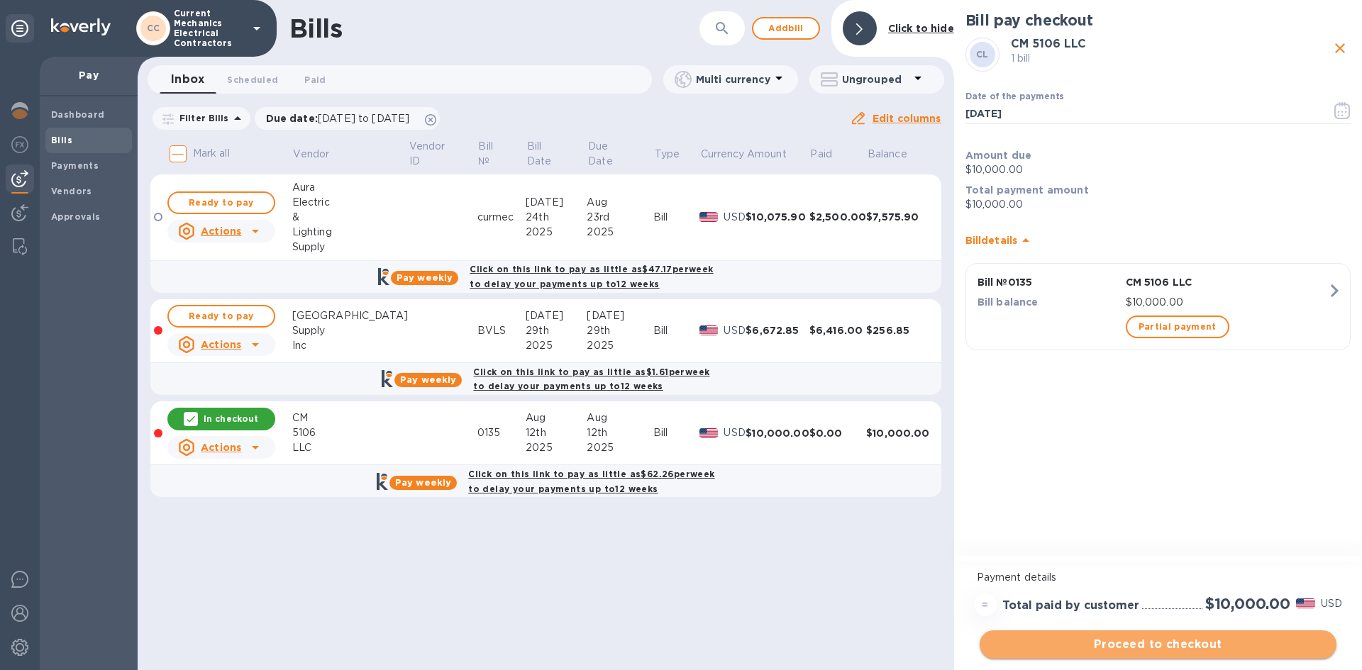
click at [1191, 640] on span "Proceed to checkout" at bounding box center [1158, 644] width 334 height 17
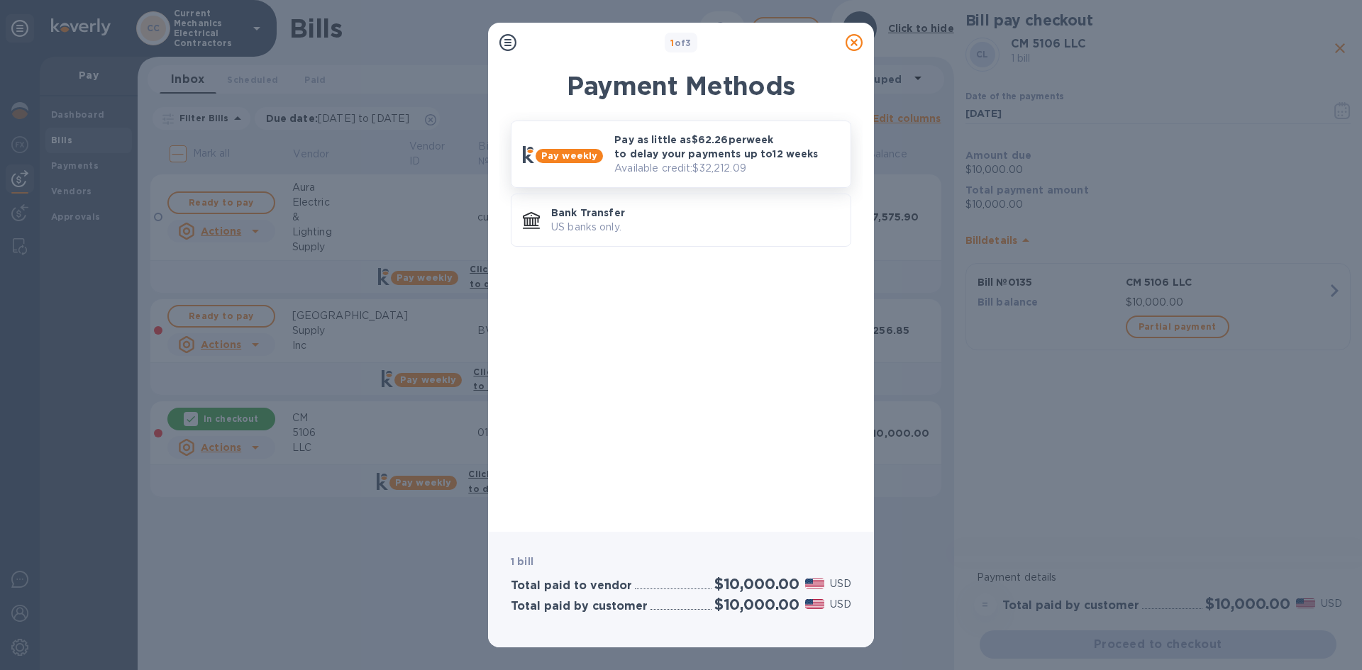
click at [715, 165] on p "Available credit: $32,212.09" at bounding box center [726, 168] width 225 height 15
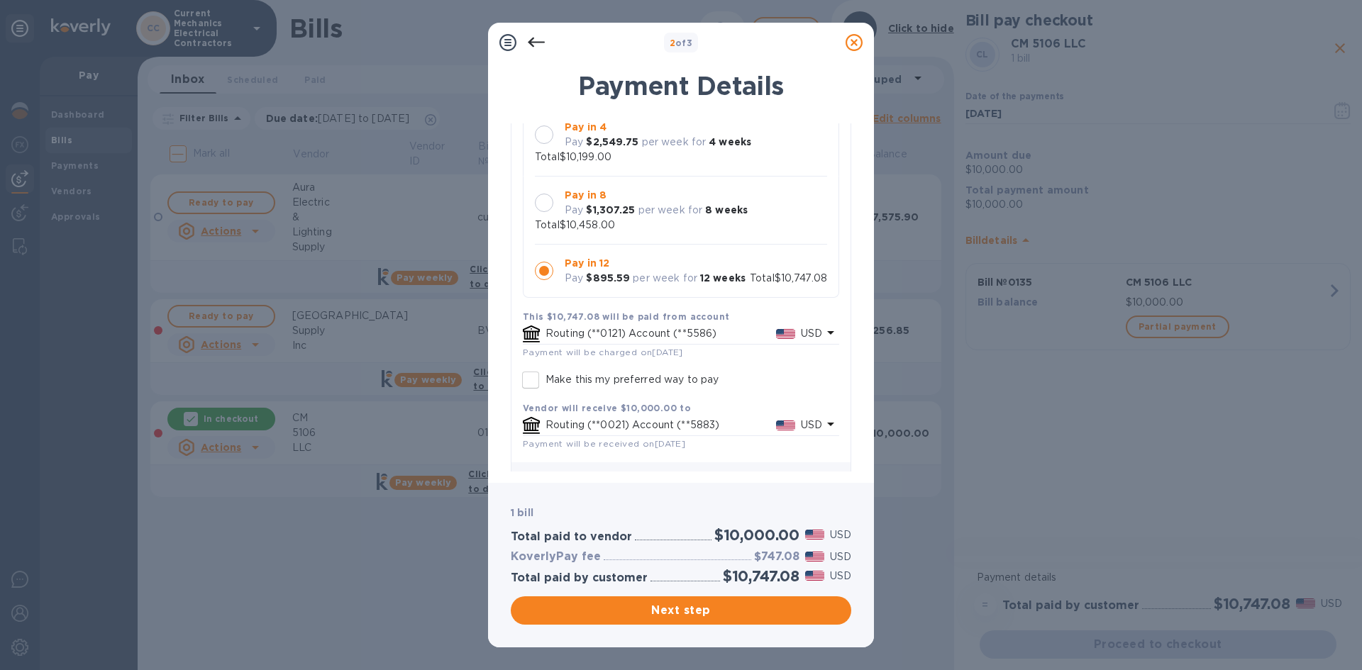
scroll to position [174, 0]
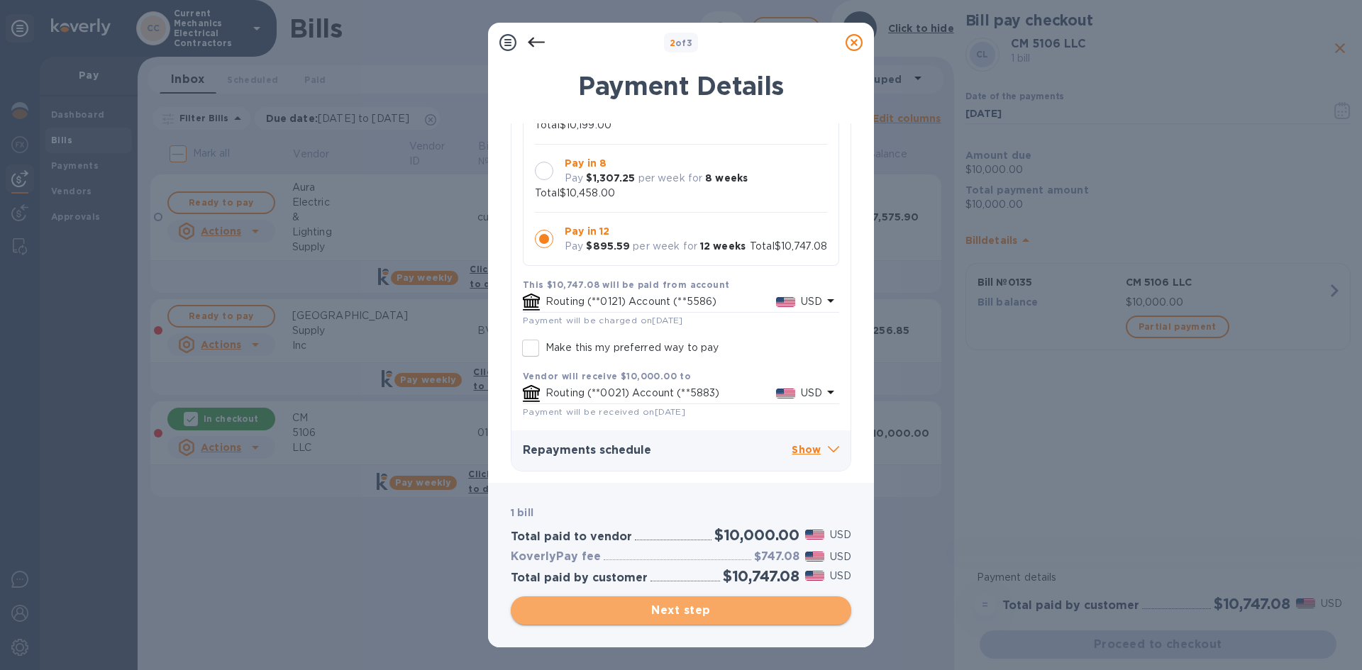
click at [729, 611] on span "Next step" at bounding box center [681, 610] width 318 height 17
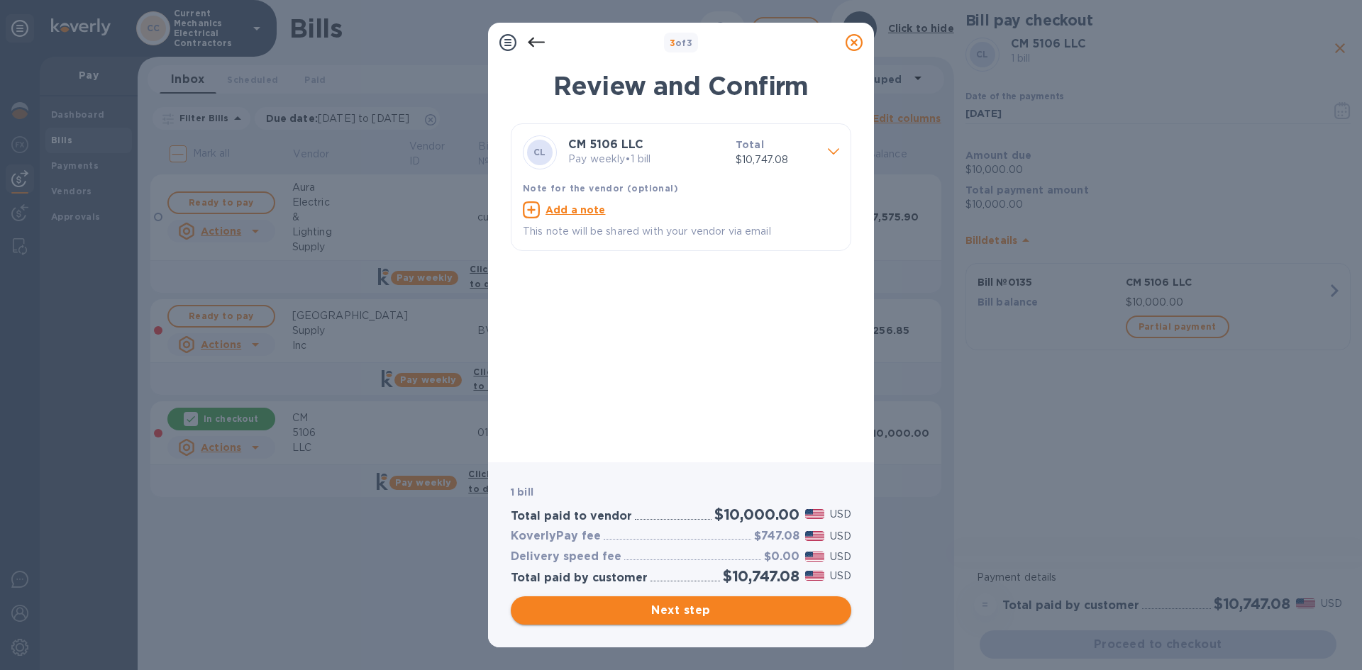
click at [729, 611] on span "Next step" at bounding box center [681, 610] width 318 height 17
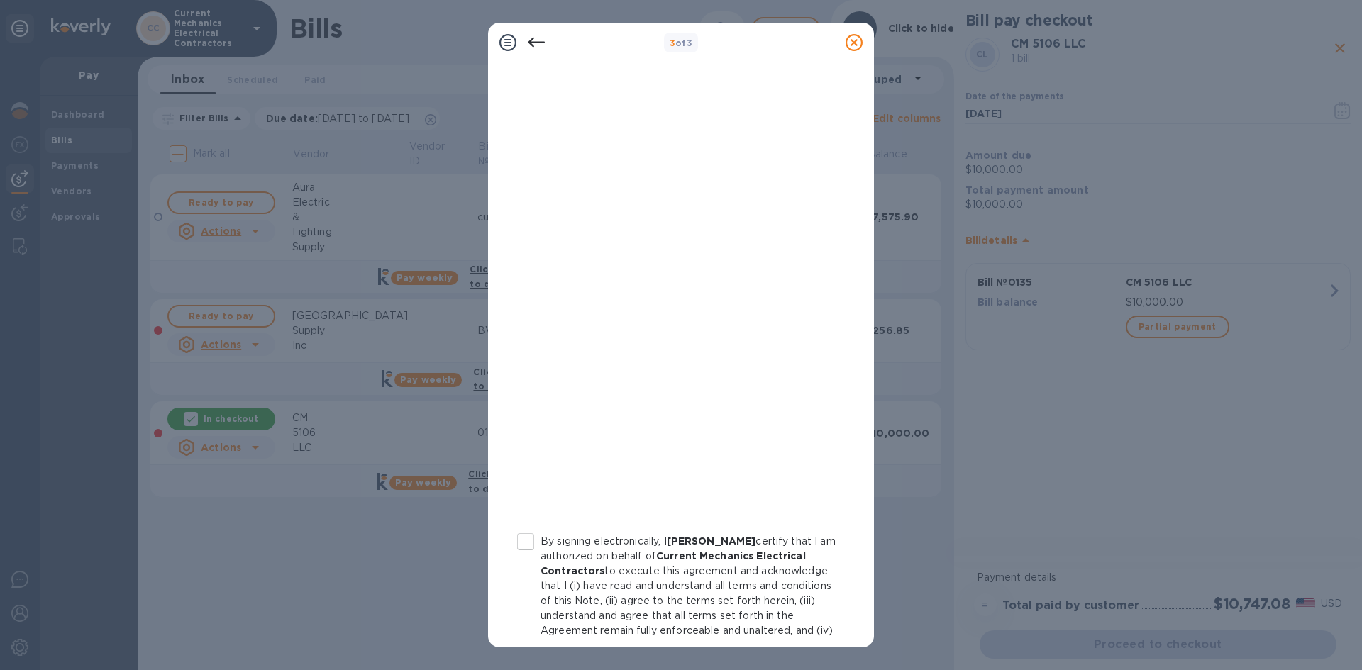
scroll to position [71, 0]
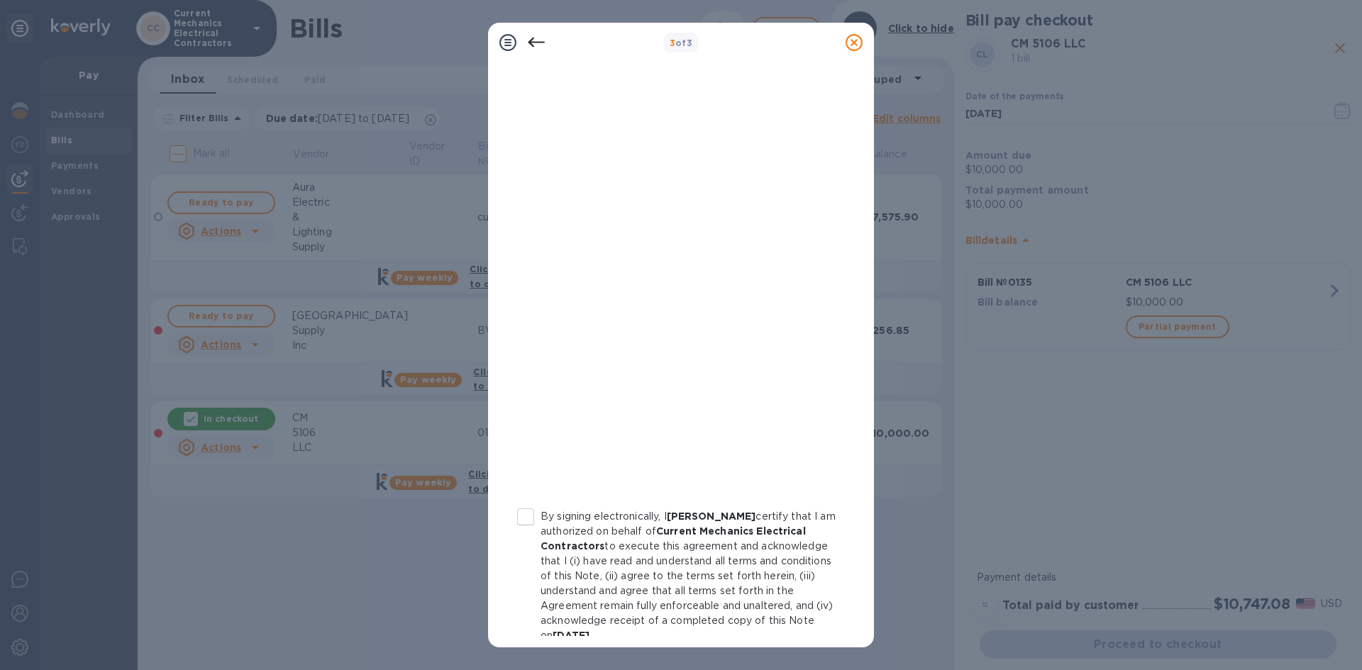
click at [521, 511] on input "By signing electronically, I [PERSON_NAME] certify that I am authorized on beha…" at bounding box center [526, 517] width 30 height 30
checkbox input "true"
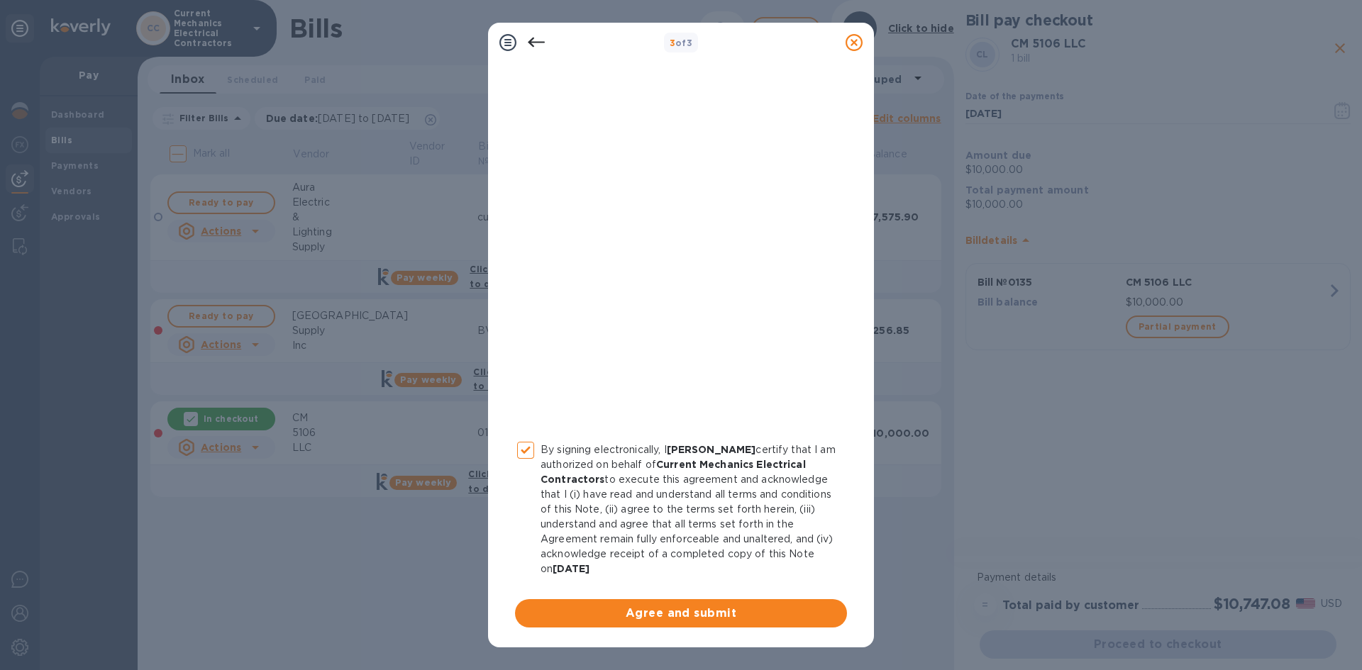
click at [760, 611] on span "Agree and submit" at bounding box center [680, 613] width 309 height 17
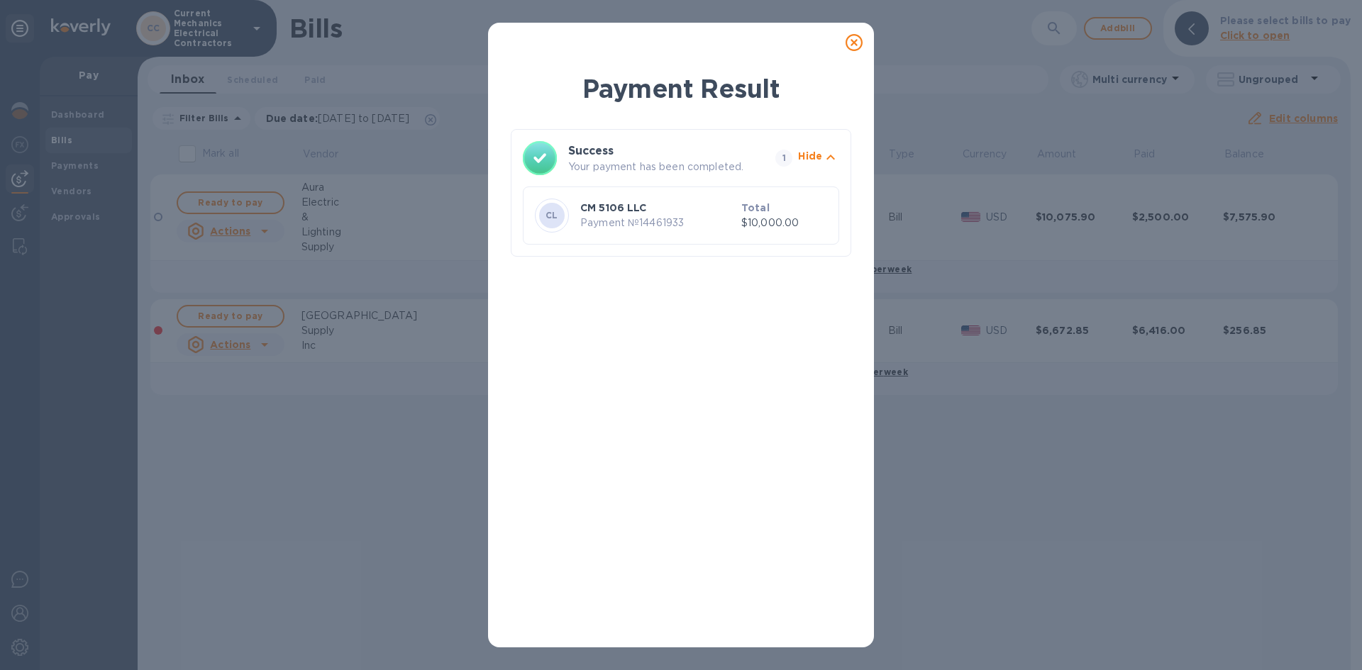
click at [847, 44] on icon at bounding box center [853, 42] width 17 height 17
